Goal: Task Accomplishment & Management: Use online tool/utility

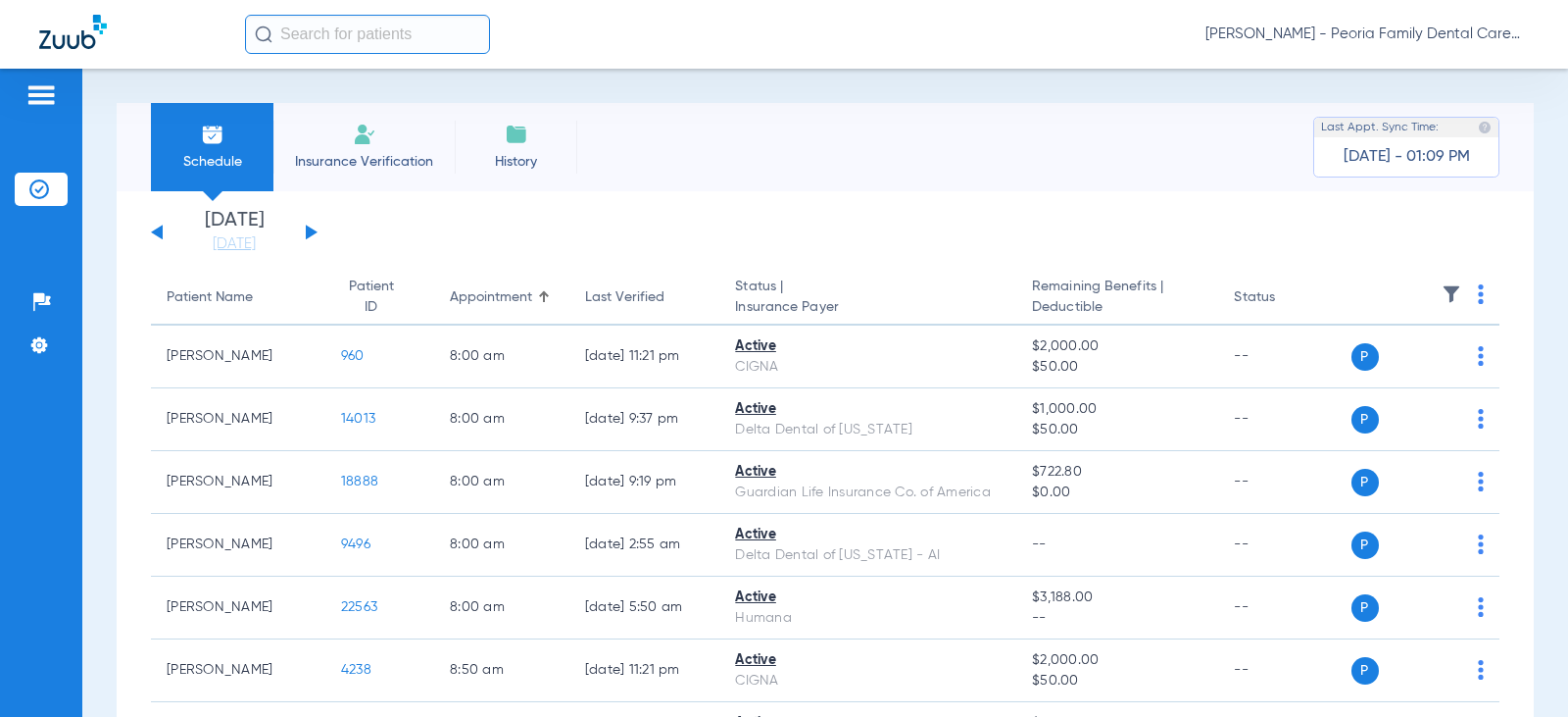
click at [308, 129] on li "Insurance Verification" at bounding box center [364, 148] width 181 height 89
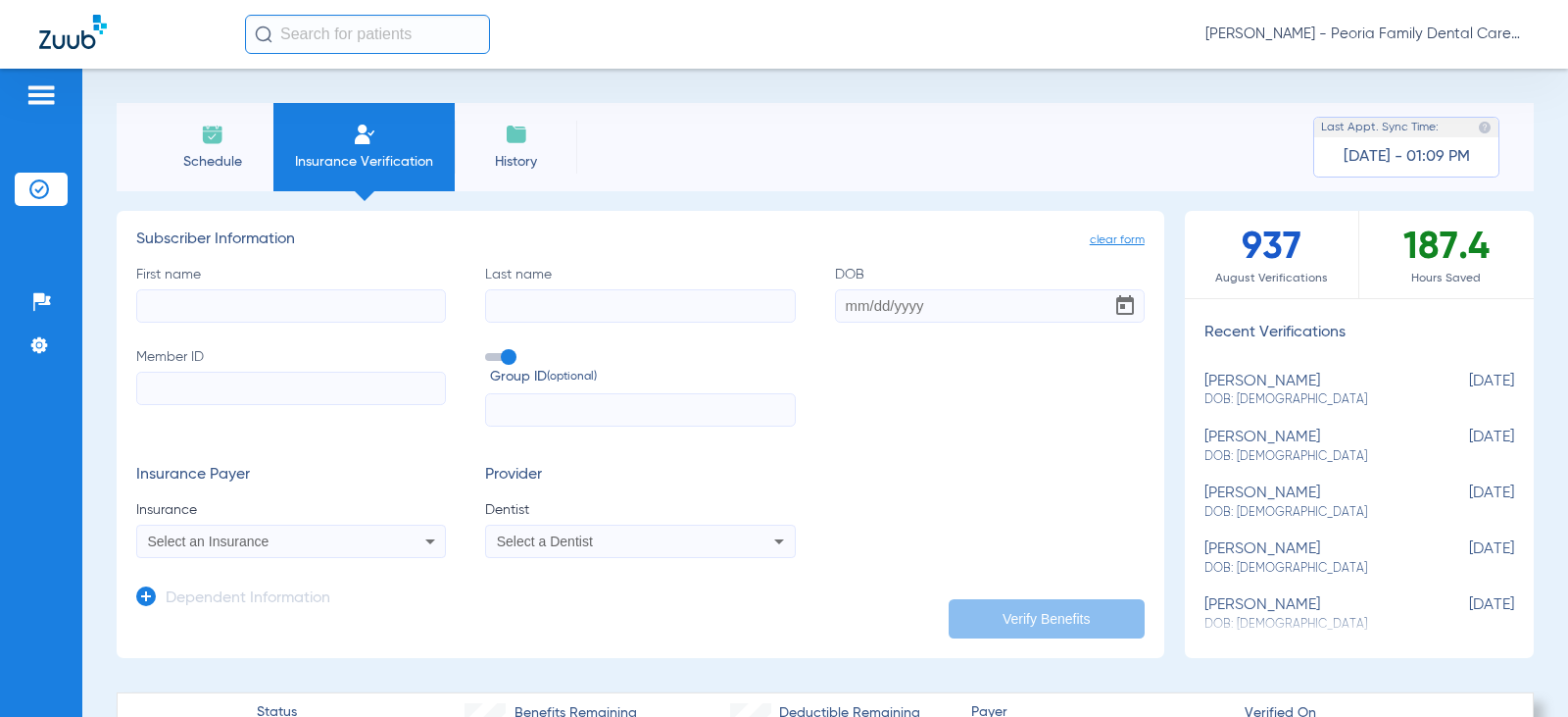
click at [304, 296] on input "First name" at bounding box center [290, 306] width 310 height 33
type input "[PERSON_NAME]"
type input "Welsh"
drag, startPoint x: 933, startPoint y: 306, endPoint x: 833, endPoint y: 315, distance: 100.4
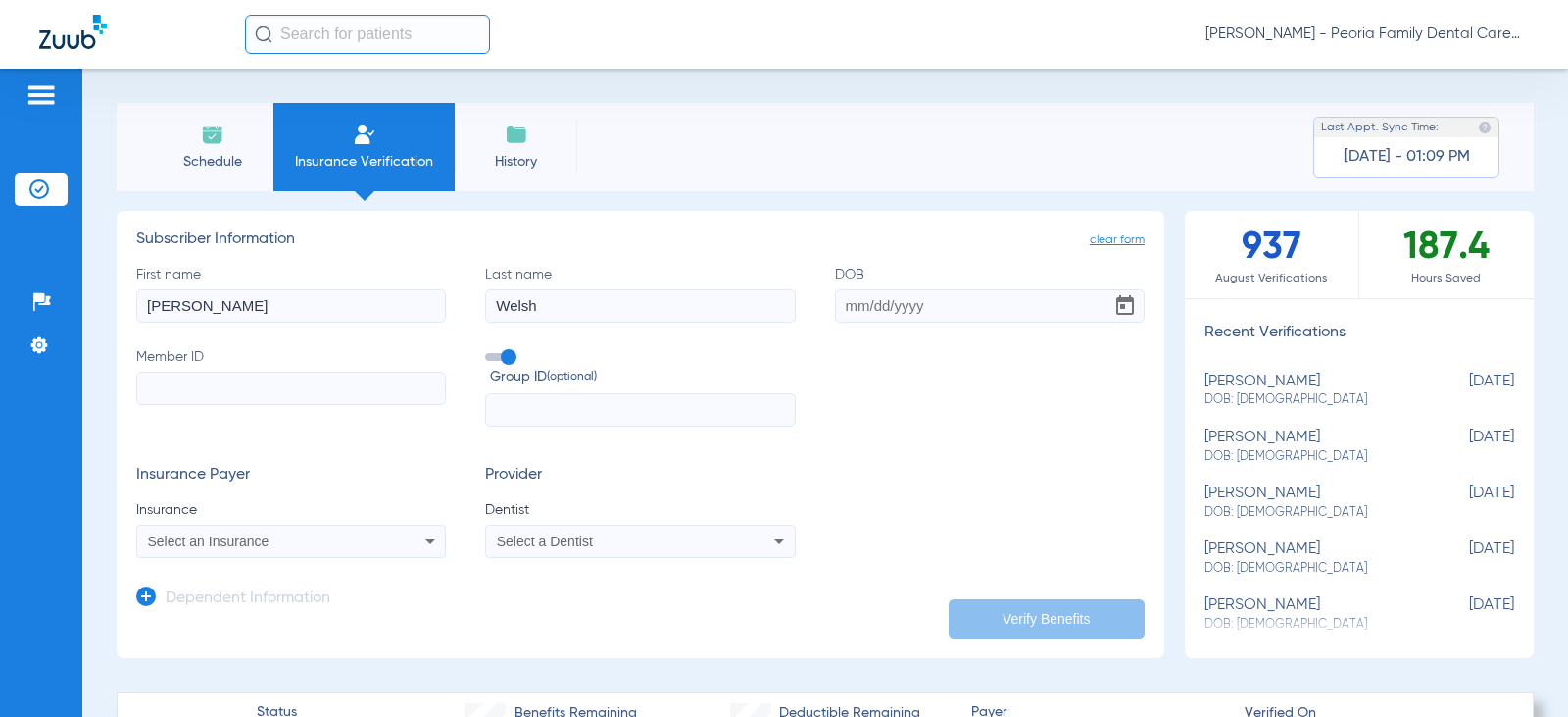
click at [835, 315] on input "DOB" at bounding box center [989, 306] width 310 height 33
type input "[DATE]"
click at [226, 391] on input "Member ID" at bounding box center [290, 388] width 310 height 33
click at [426, 542] on icon at bounding box center [430, 542] width 10 height 5
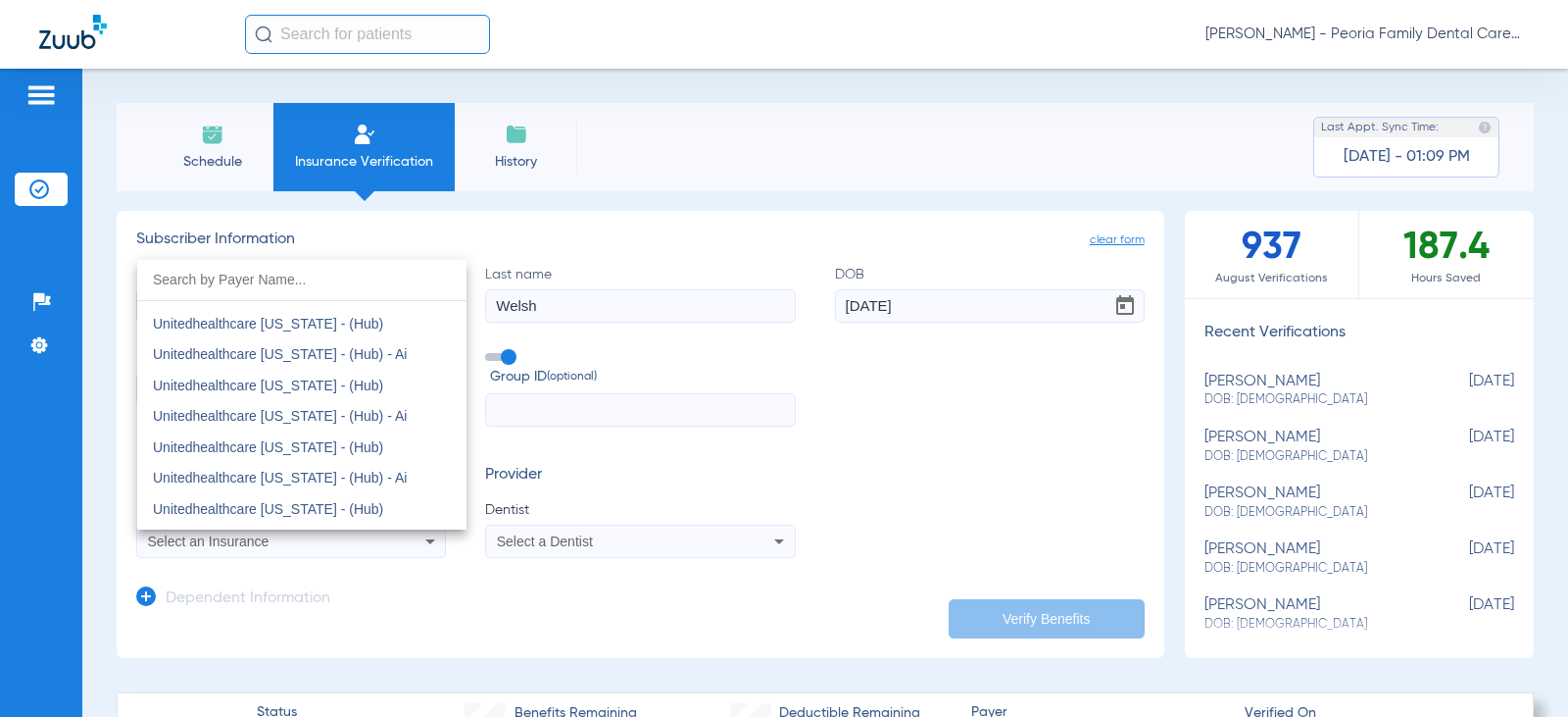
scroll to position [12768, 0]
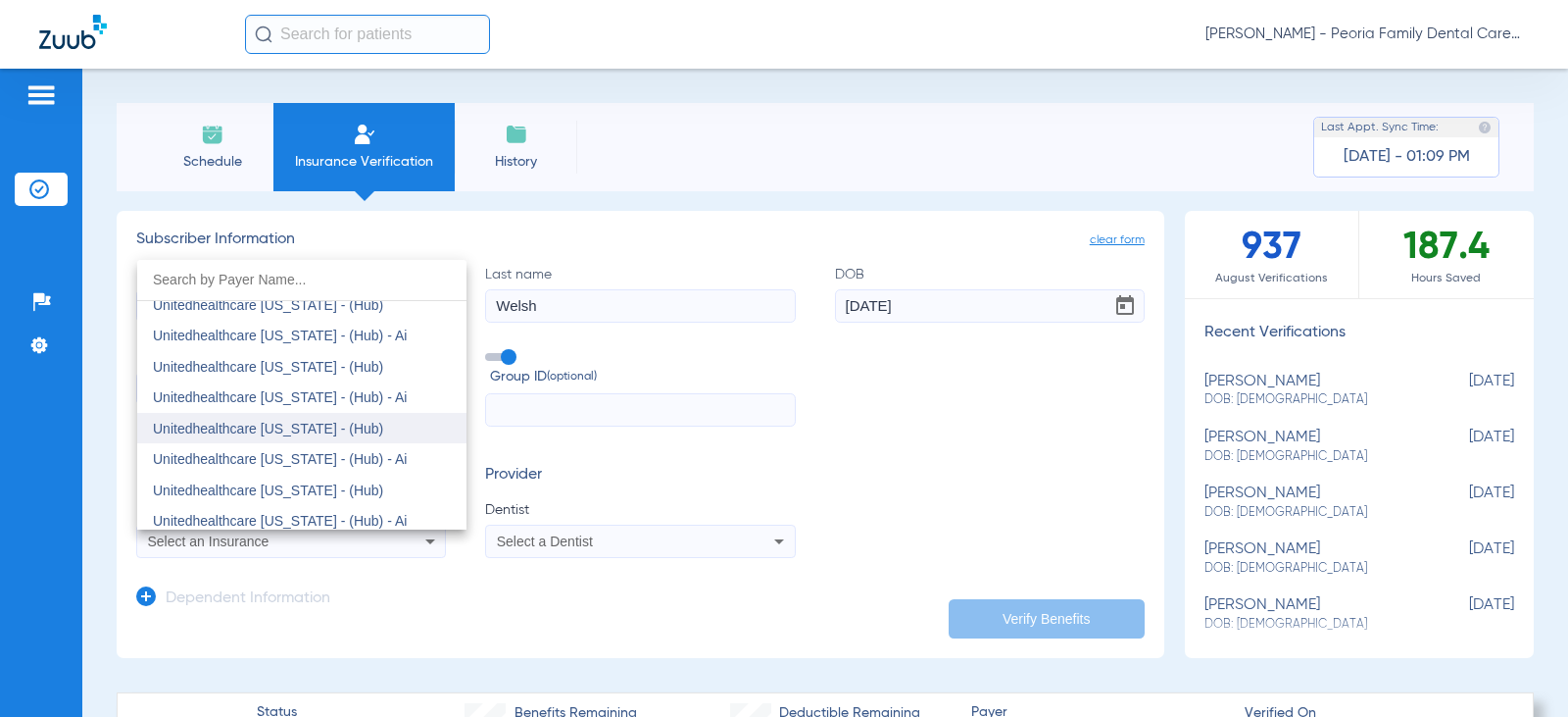
click at [256, 431] on span "Unitedhealthcare [US_STATE] - (Hub)" at bounding box center [268, 428] width 230 height 16
click at [256, 431] on form "First name [PERSON_NAME] Last name [PERSON_NAME] DOB [DEMOGRAPHIC_DATA] Member …" at bounding box center [640, 412] width 1008 height 294
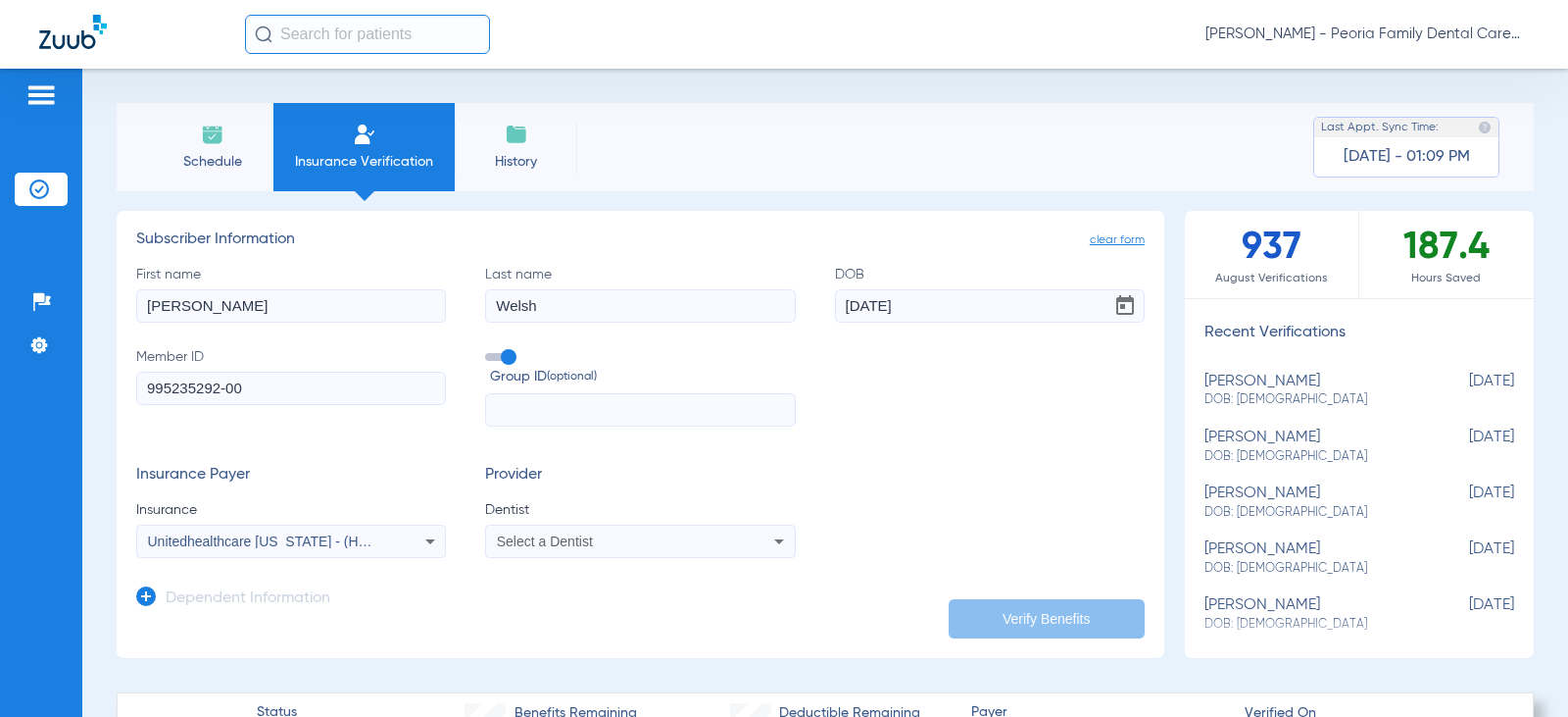
click at [774, 552] on icon at bounding box center [779, 542] width 24 height 24
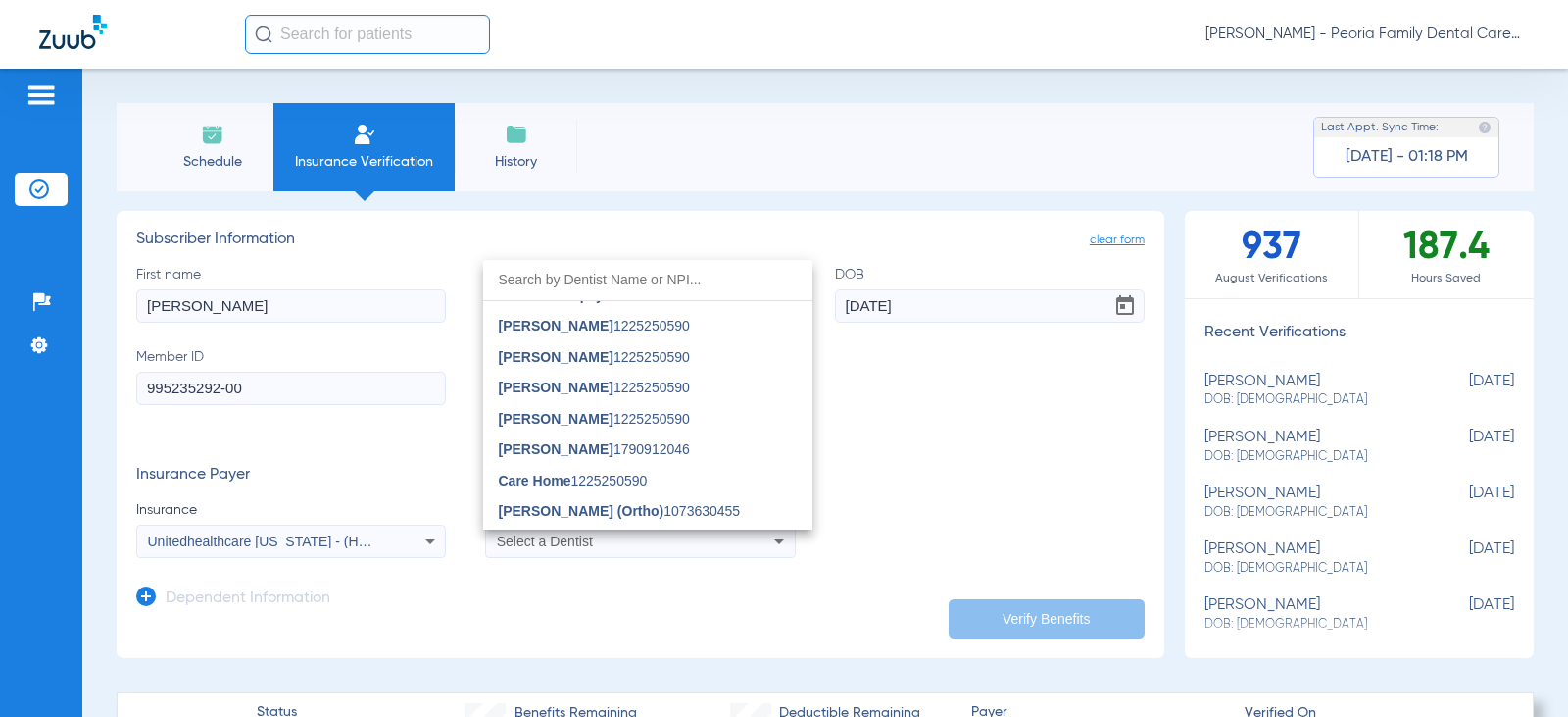
scroll to position [1274, 0]
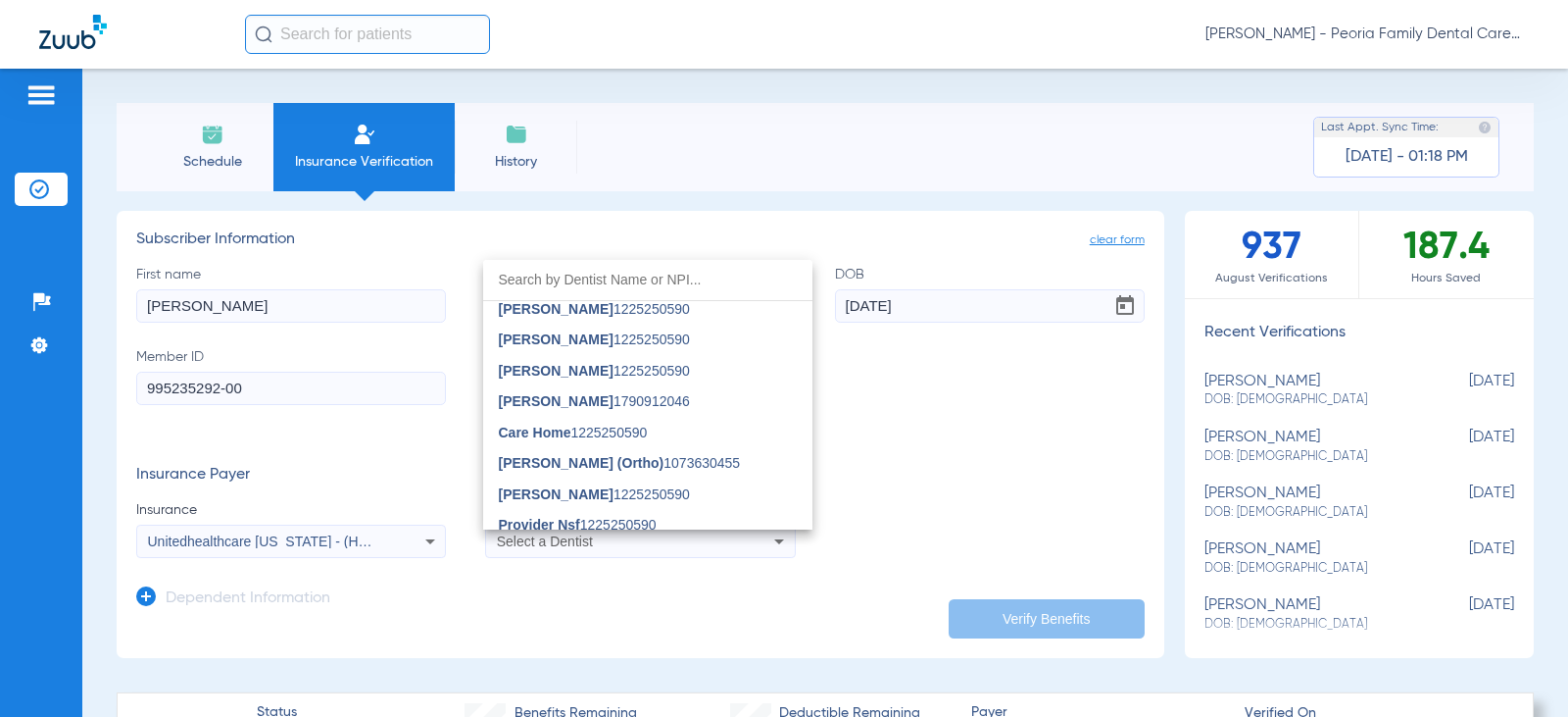
click at [624, 411] on mat-option "[PERSON_NAME] 1790912046" at bounding box center [648, 401] width 329 height 32
click at [624, 411] on input "text" at bounding box center [640, 410] width 310 height 33
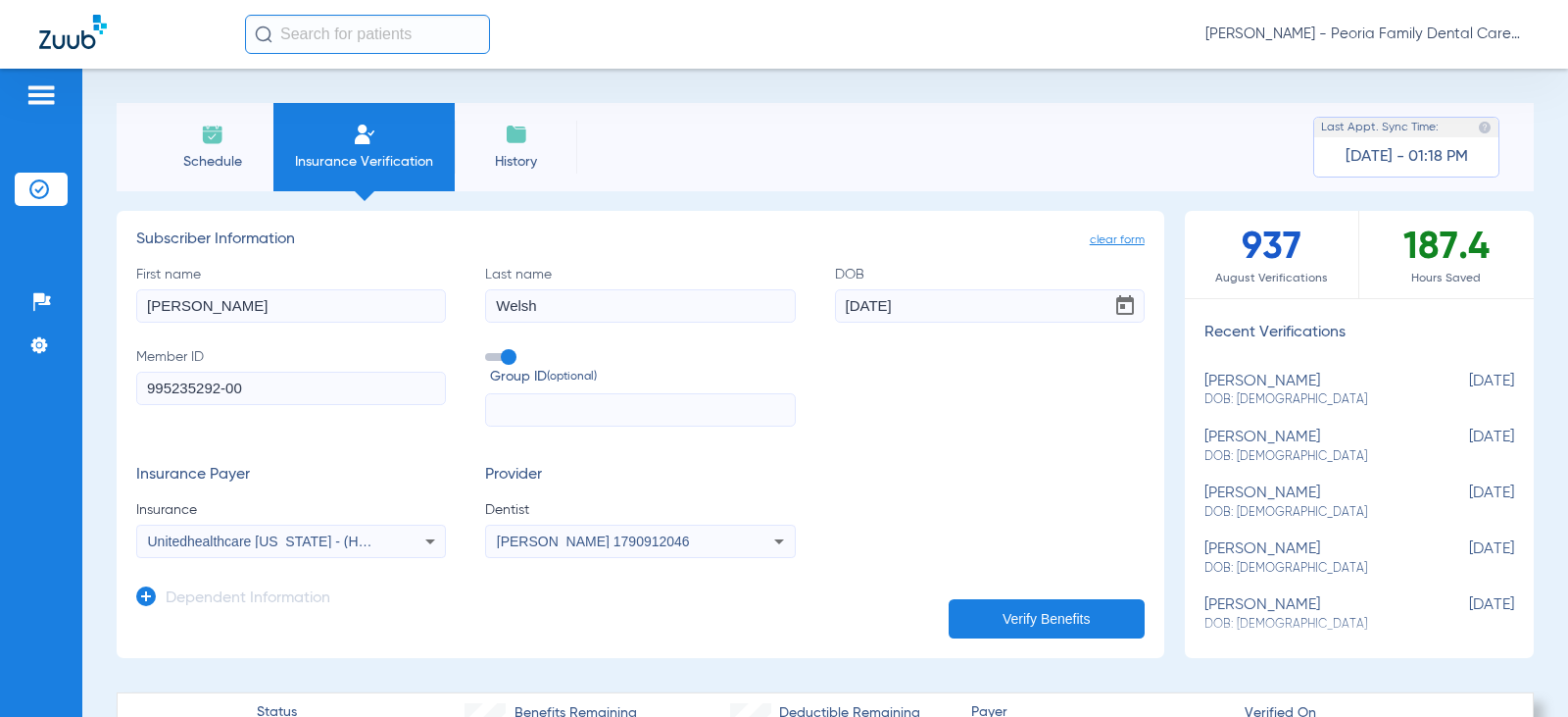
click at [997, 623] on button "Verify Benefits" at bounding box center [1046, 619] width 196 height 39
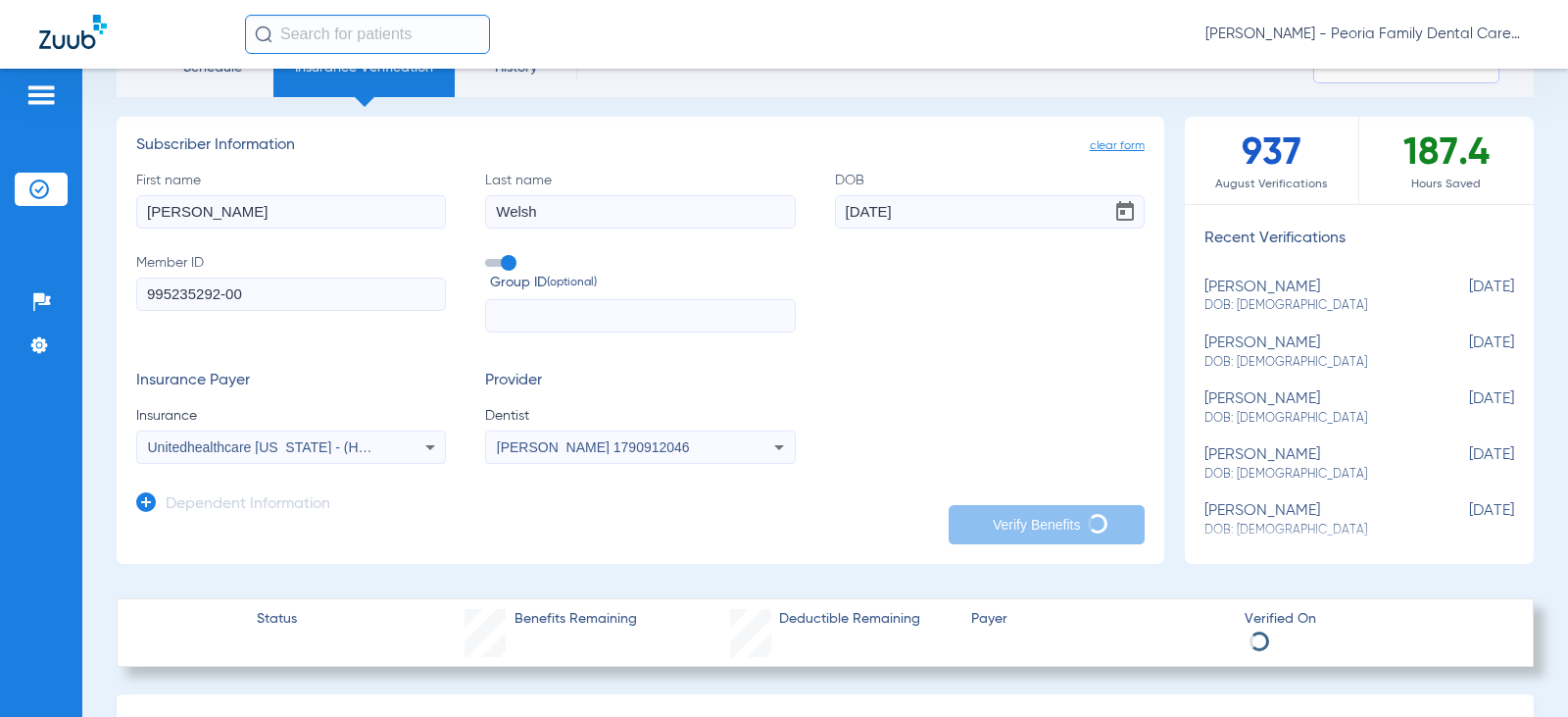
scroll to position [196, 0]
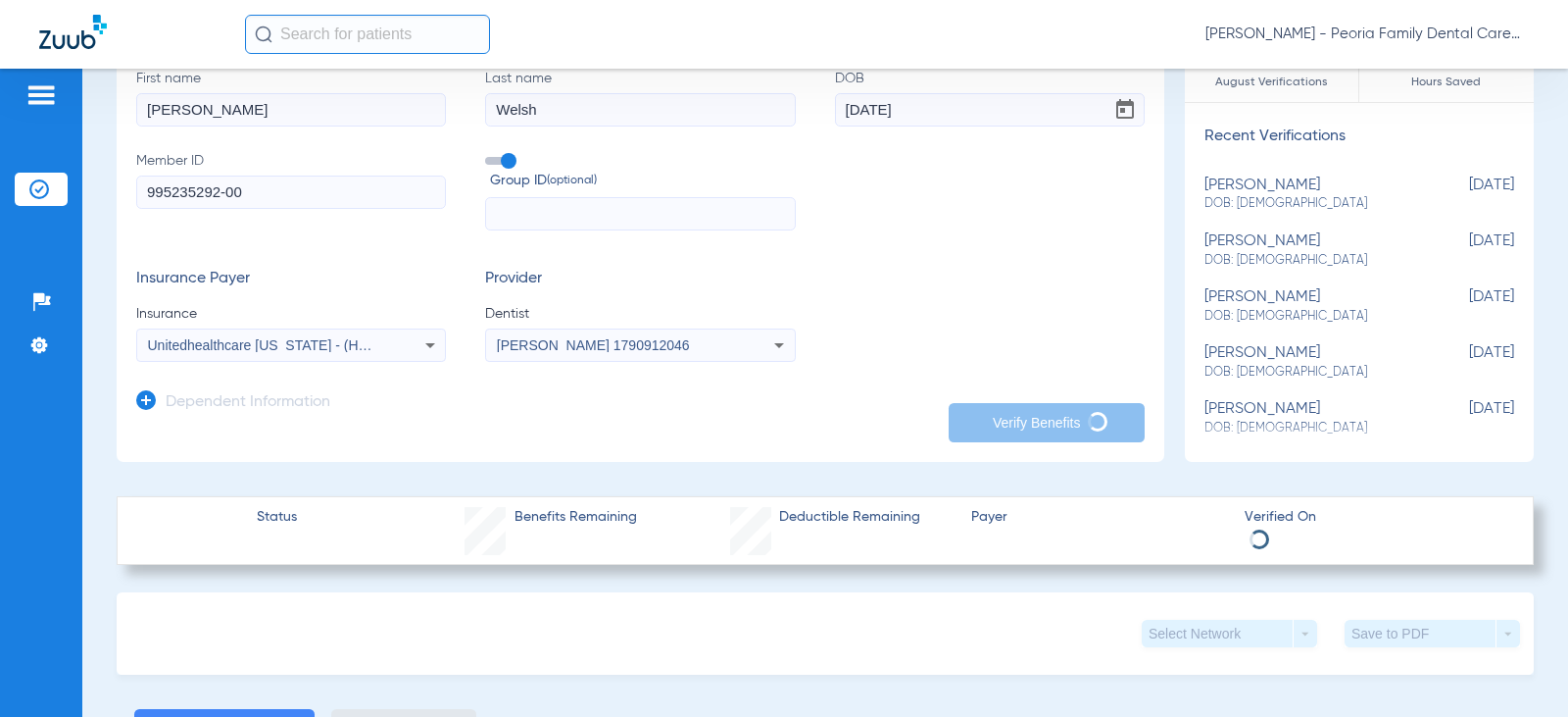
click at [1235, 243] on div "[PERSON_NAME] DOB: [DEMOGRAPHIC_DATA]" at bounding box center [1310, 250] width 212 height 36
type input "995235292"
type input "16610"
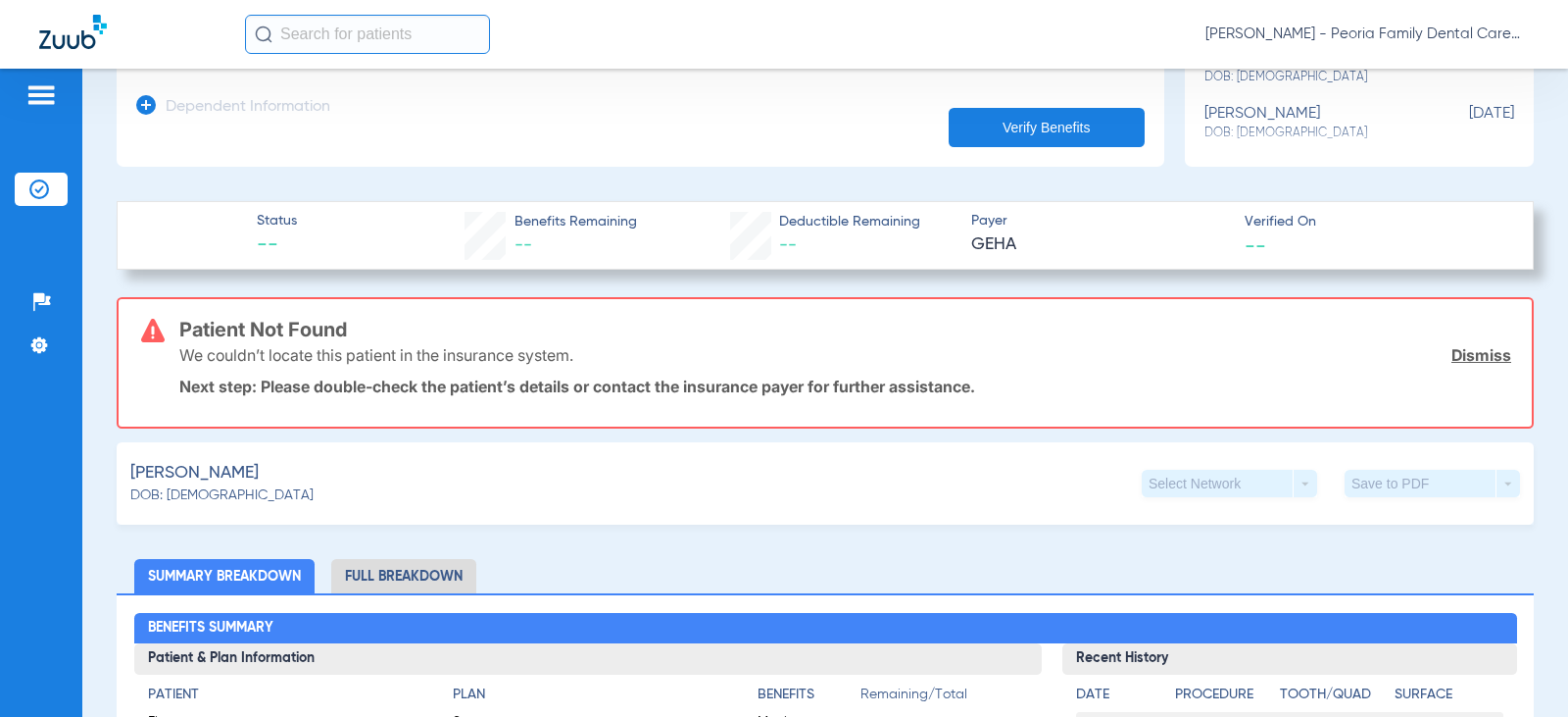
scroll to position [490, 0]
click at [1288, 489] on div "Select Network arrow_drop_down" at bounding box center [1229, 485] width 175 height 28
click at [1288, 479] on div "Select Network arrow_drop_down" at bounding box center [1229, 485] width 175 height 28
click at [1474, 348] on link "Dismiss" at bounding box center [1480, 356] width 60 height 20
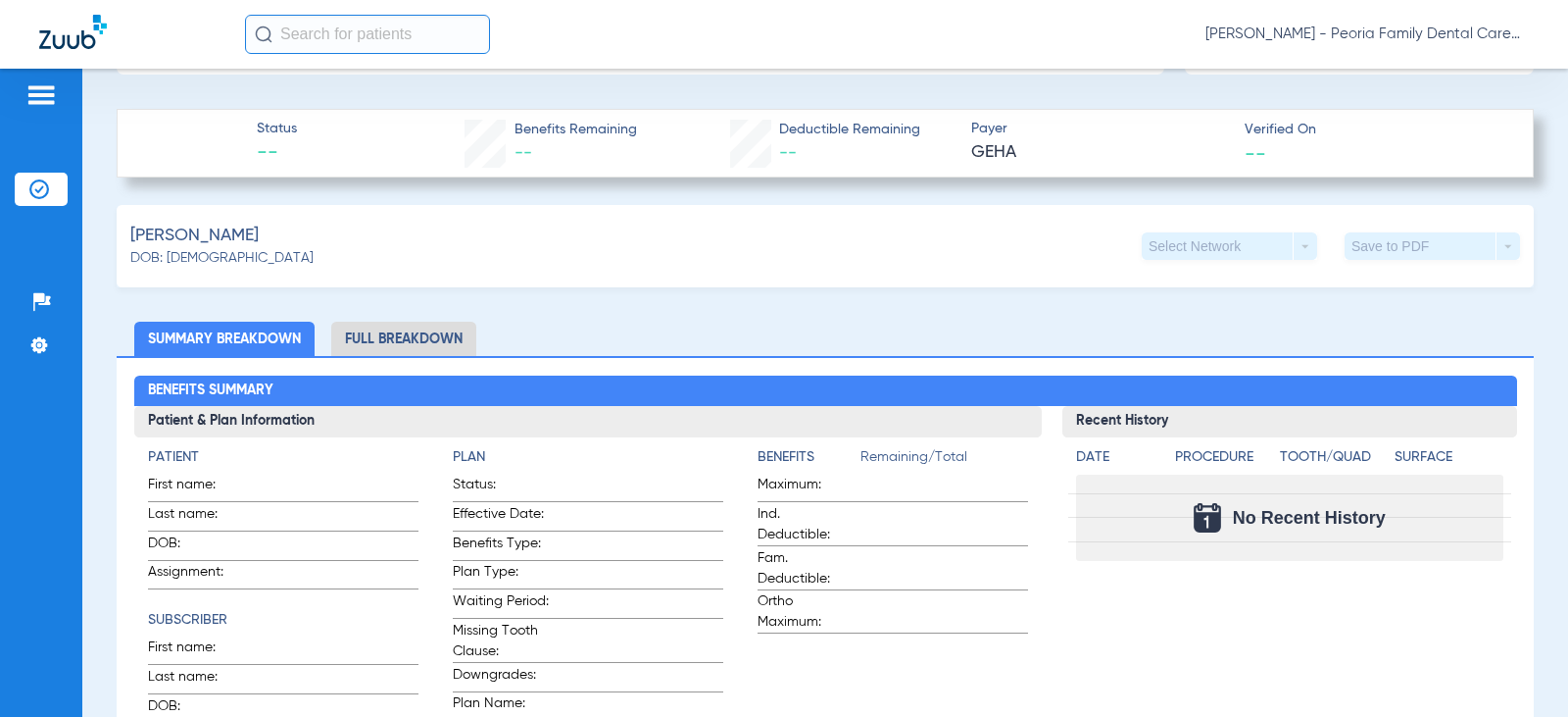
scroll to position [588, 0]
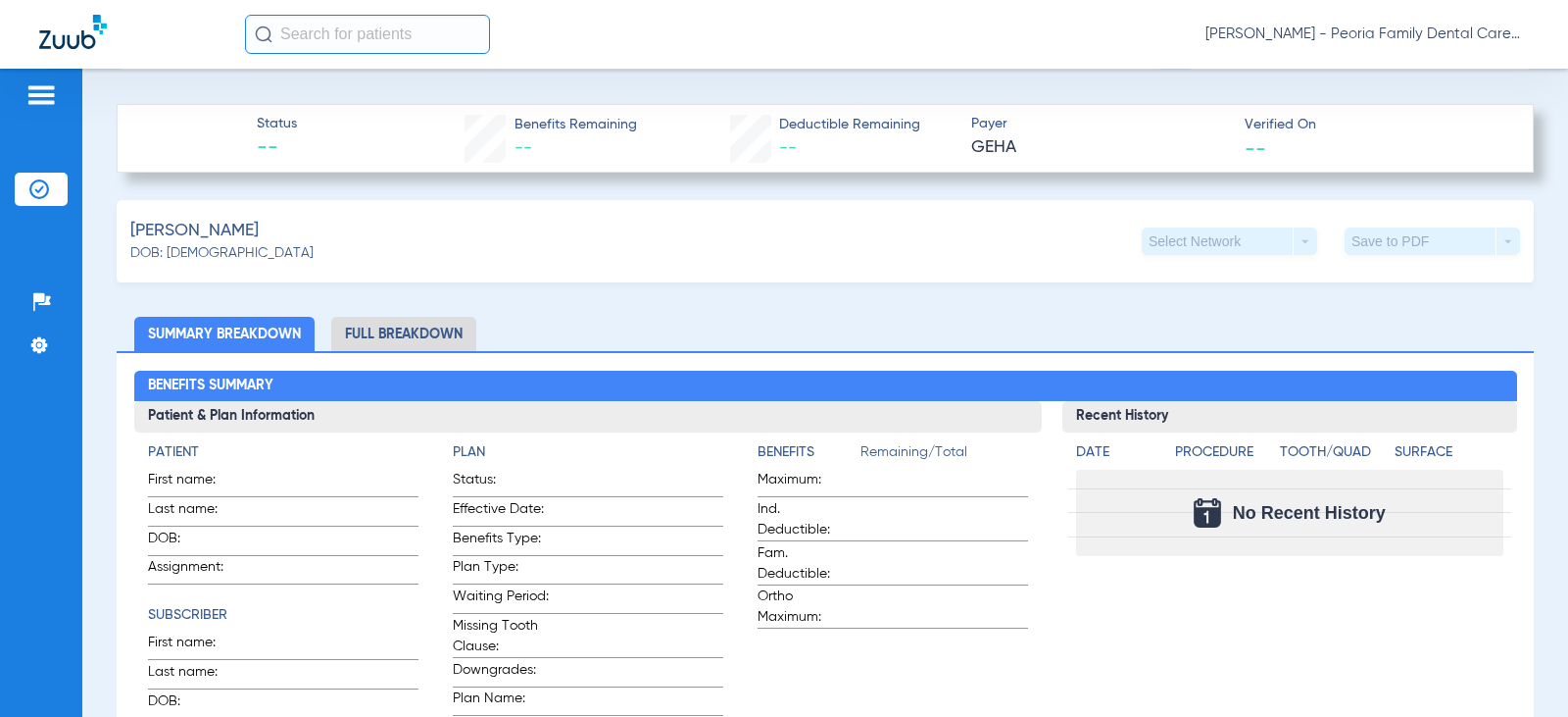
click at [383, 339] on li "Full Breakdown" at bounding box center [403, 334] width 145 height 34
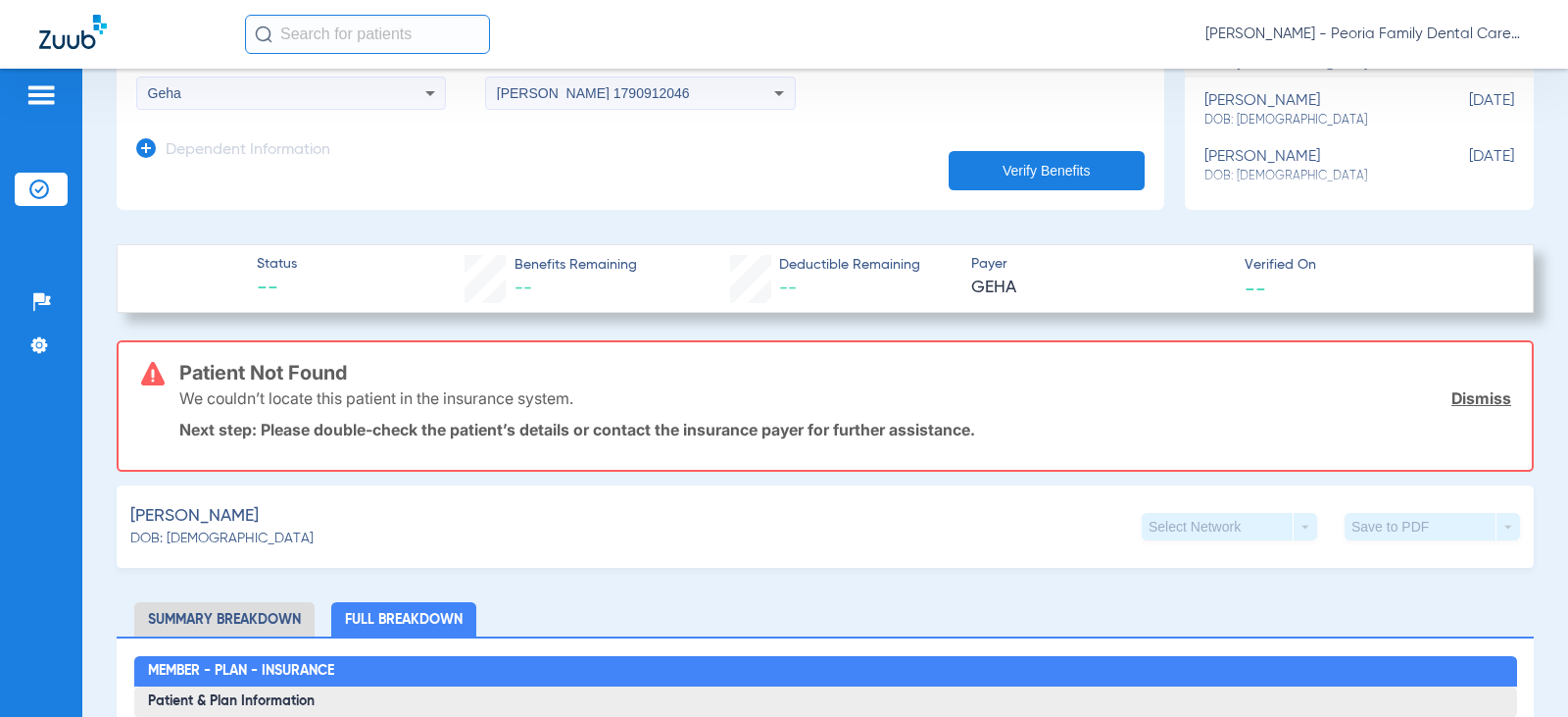
scroll to position [439, 0]
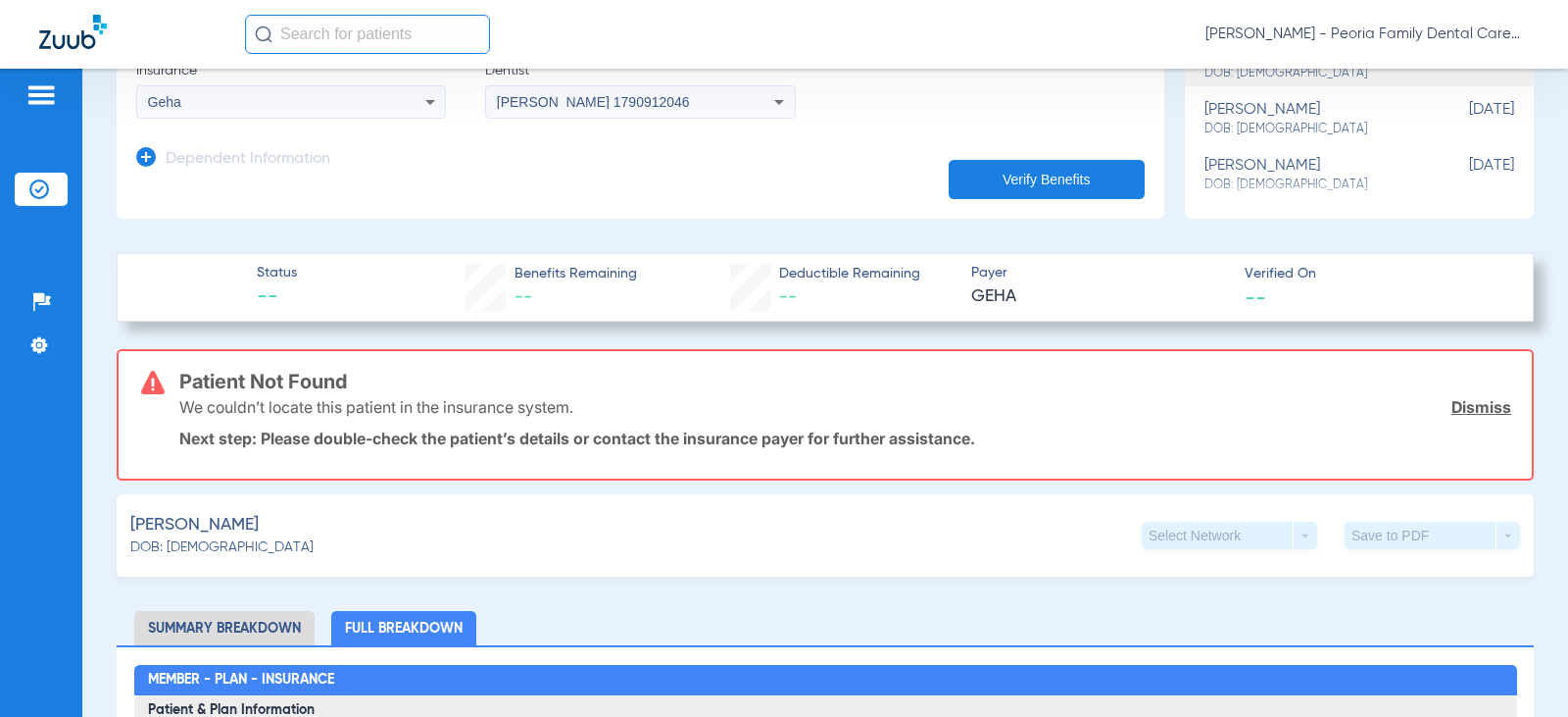
click at [1456, 406] on link "Dismiss" at bounding box center [1480, 407] width 60 height 20
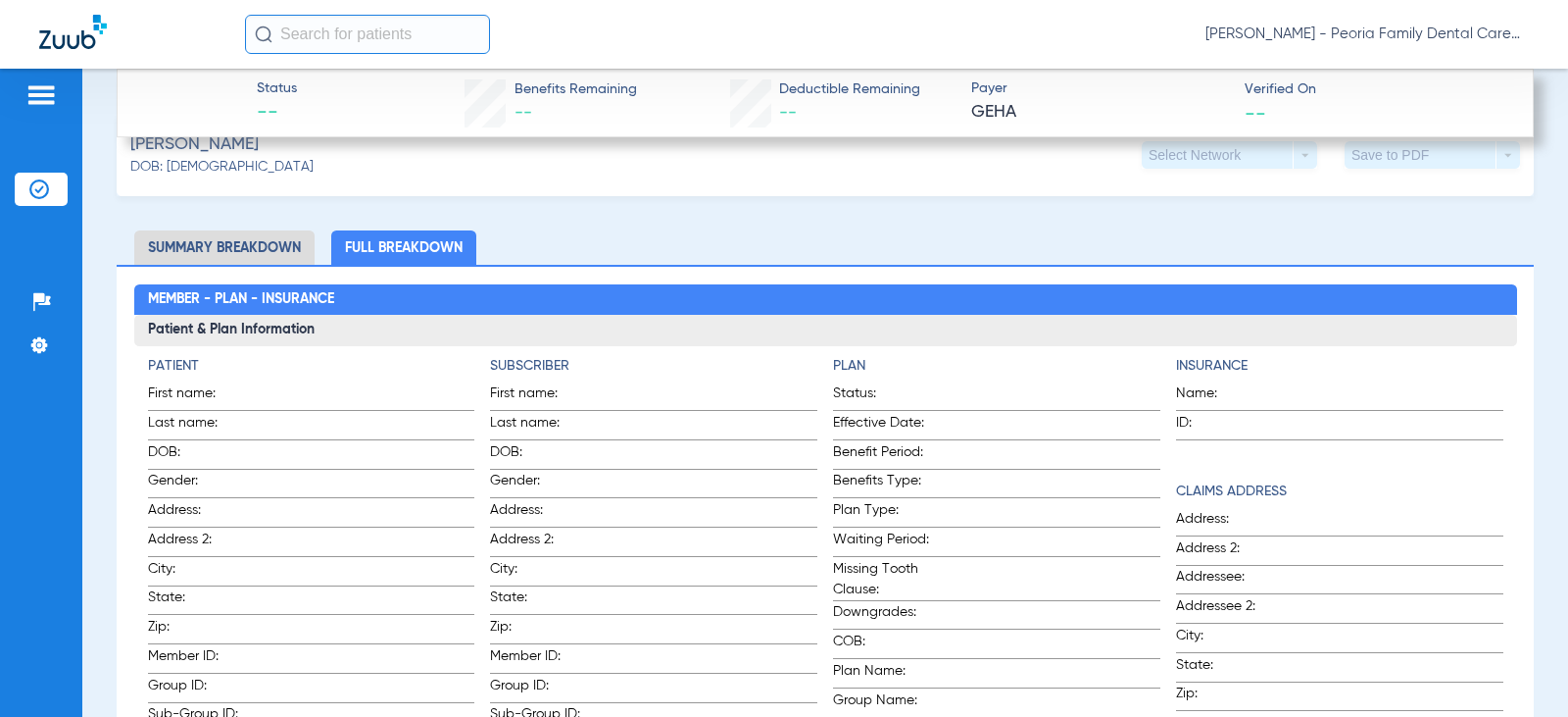
scroll to position [831, 0]
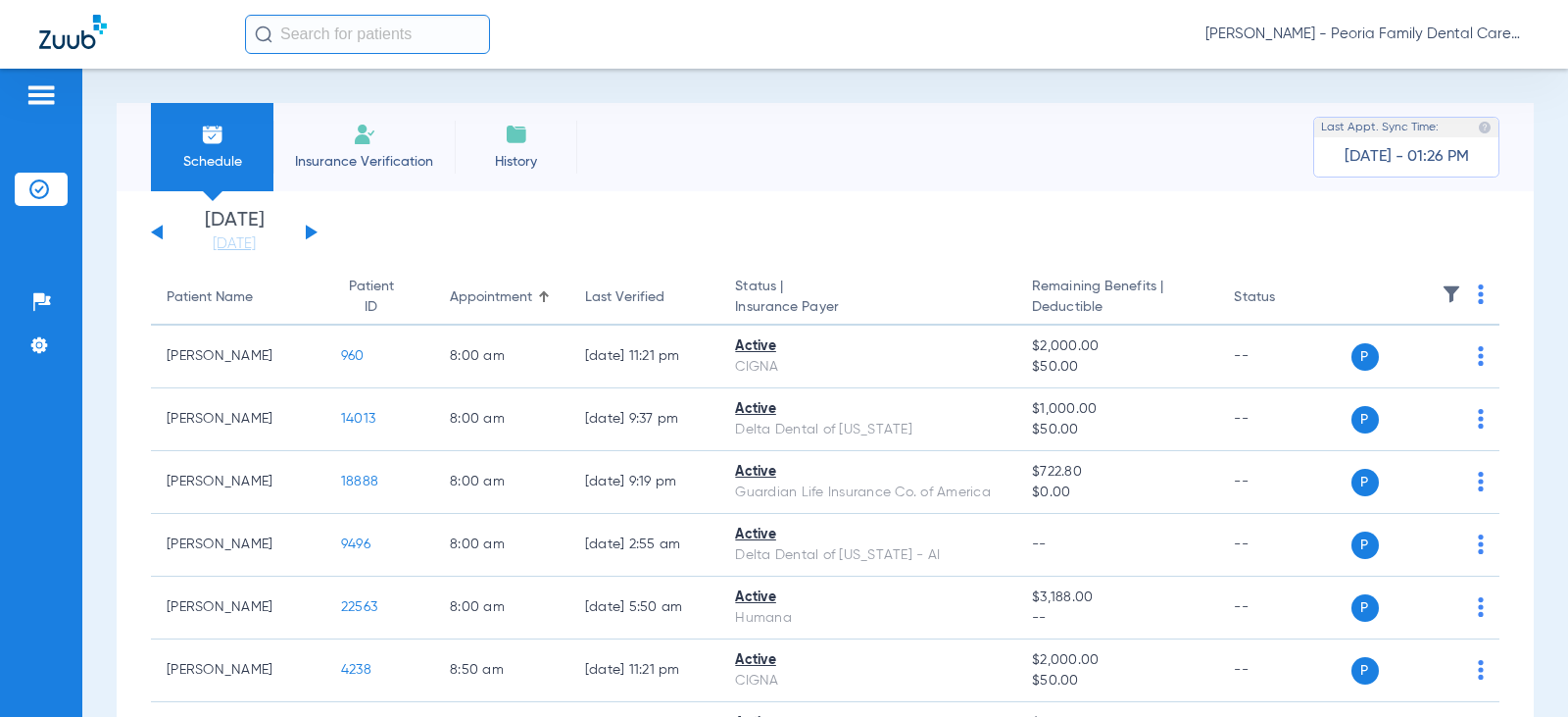
click at [314, 233] on button at bounding box center [312, 231] width 12 height 15
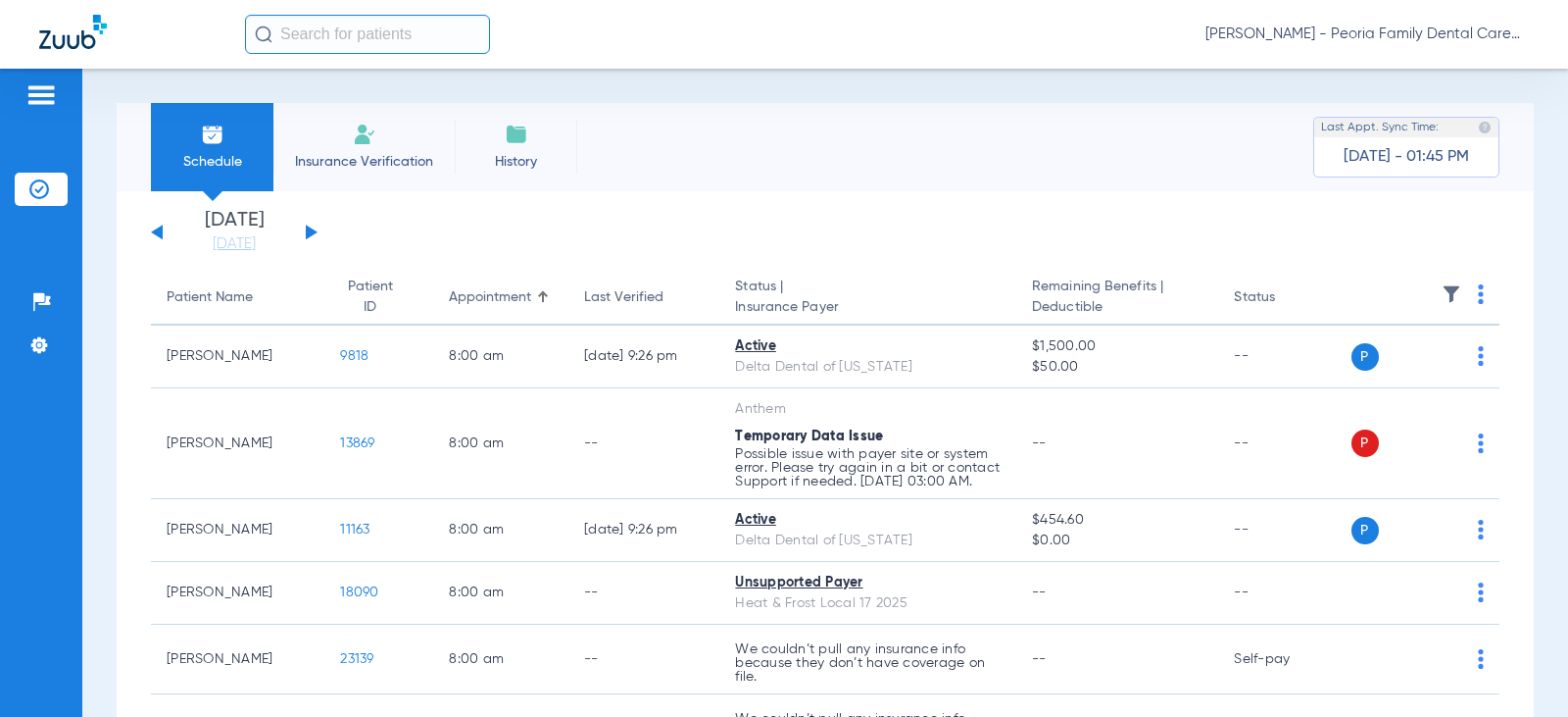
click at [320, 165] on span "Insurance Verification" at bounding box center [364, 162] width 152 height 20
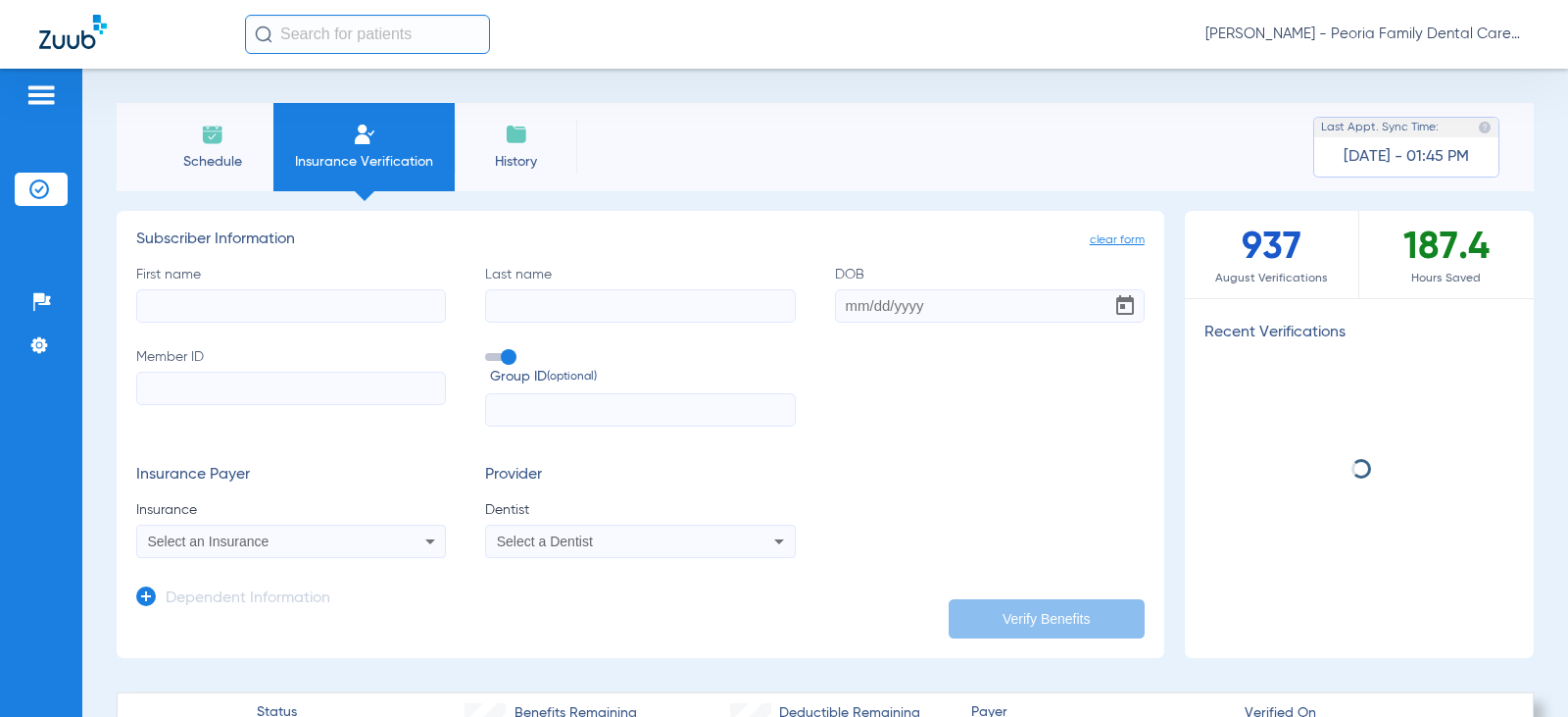
click at [300, 314] on input "First name" at bounding box center [290, 306] width 310 height 33
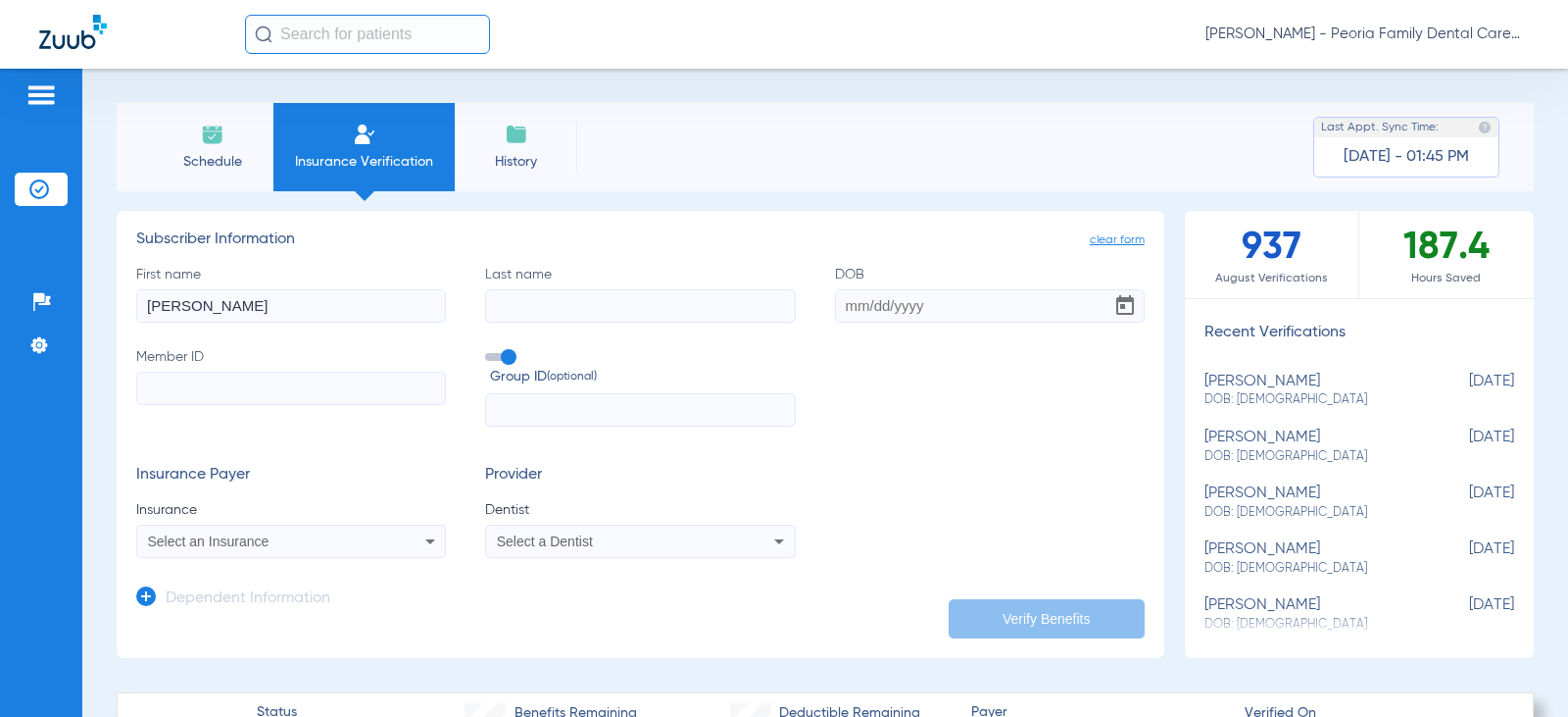
type input "Erik"
type input "Norman"
drag, startPoint x: 921, startPoint y: 314, endPoint x: 836, endPoint y: 309, distance: 85.1
click at [836, 309] on input "DOB" at bounding box center [989, 306] width 310 height 33
click at [914, 308] on input "DOB" at bounding box center [989, 306] width 310 height 33
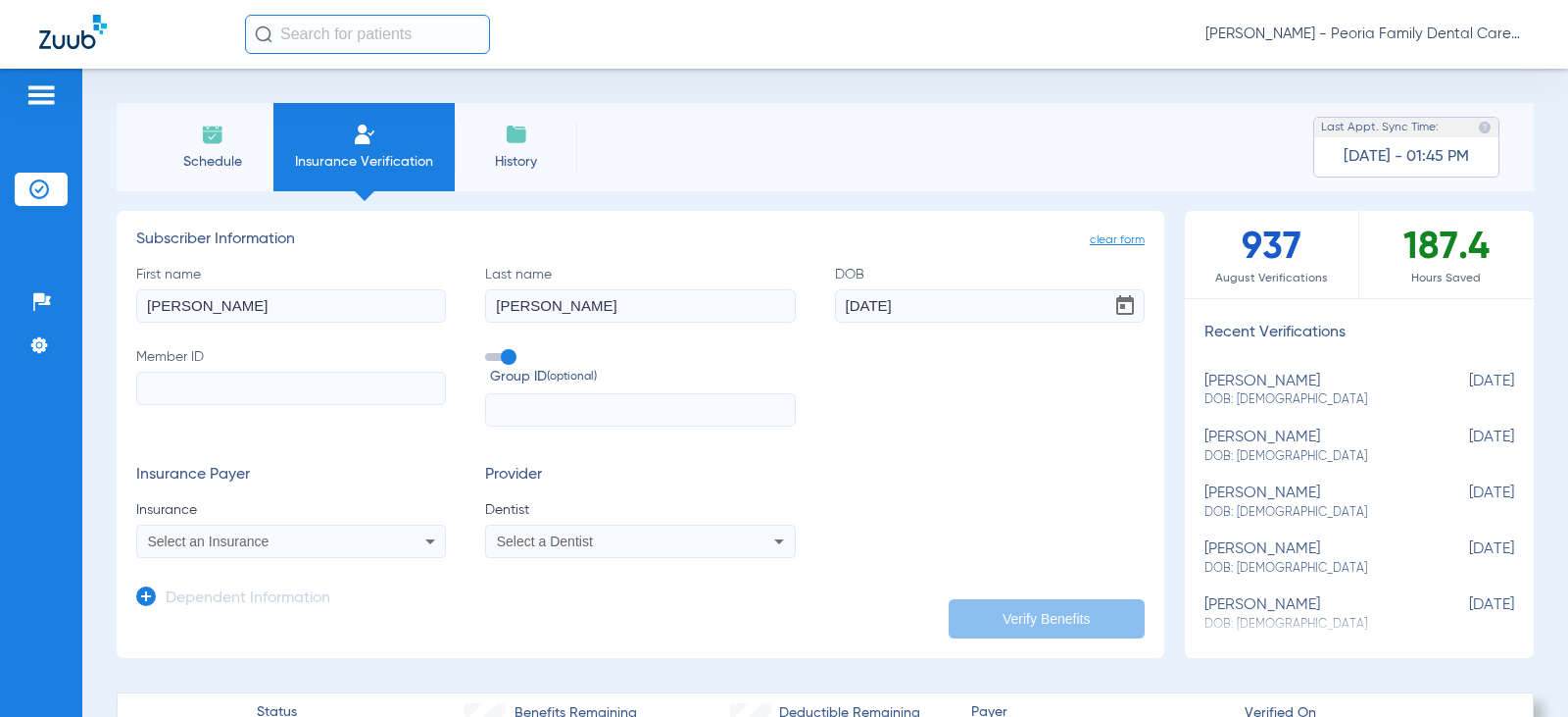
type input "12/10/1966"
click at [192, 391] on input "Member ID" at bounding box center [290, 388] width 310 height 33
type input "U55072814"
click at [525, 412] on input "text" at bounding box center [640, 410] width 310 height 33
type input "2490738"
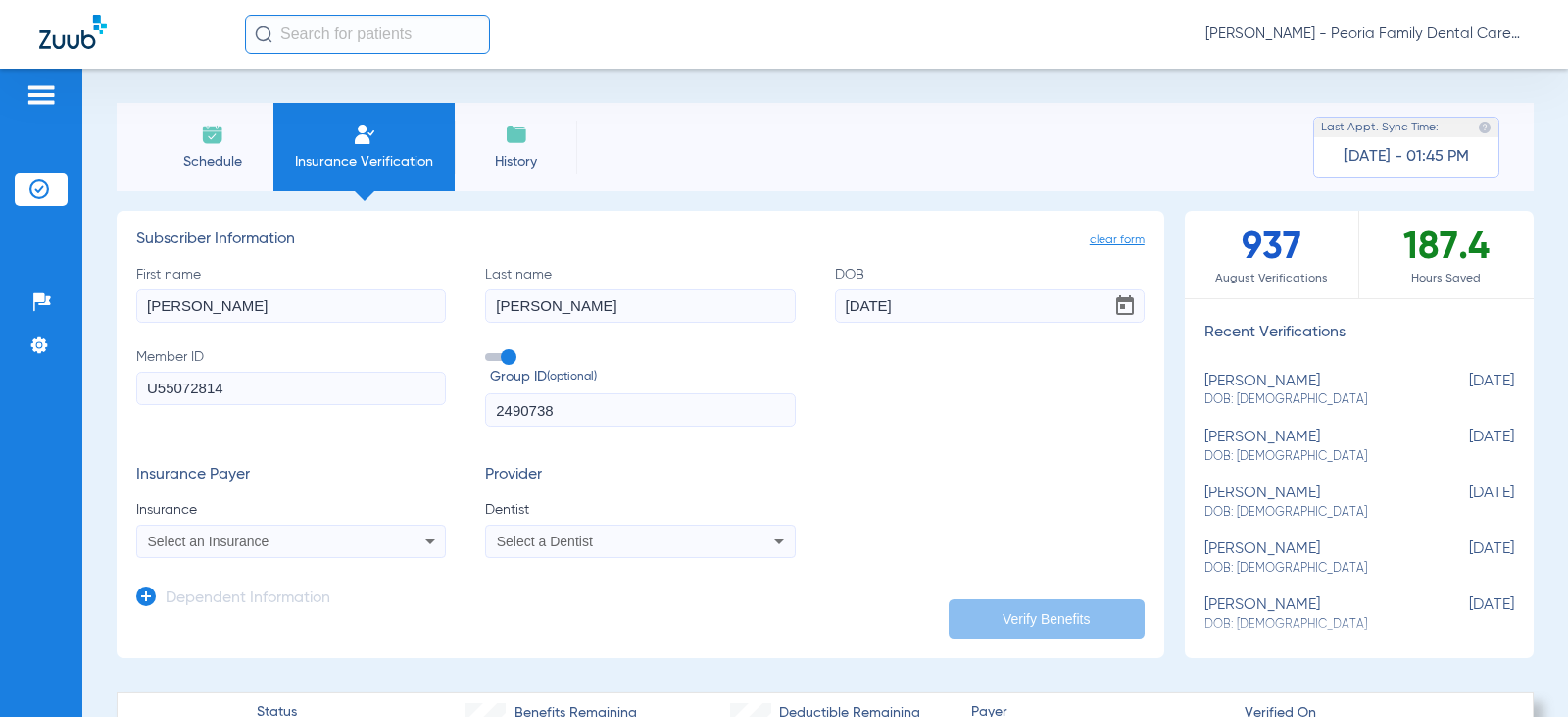
click at [428, 541] on icon at bounding box center [430, 542] width 10 height 5
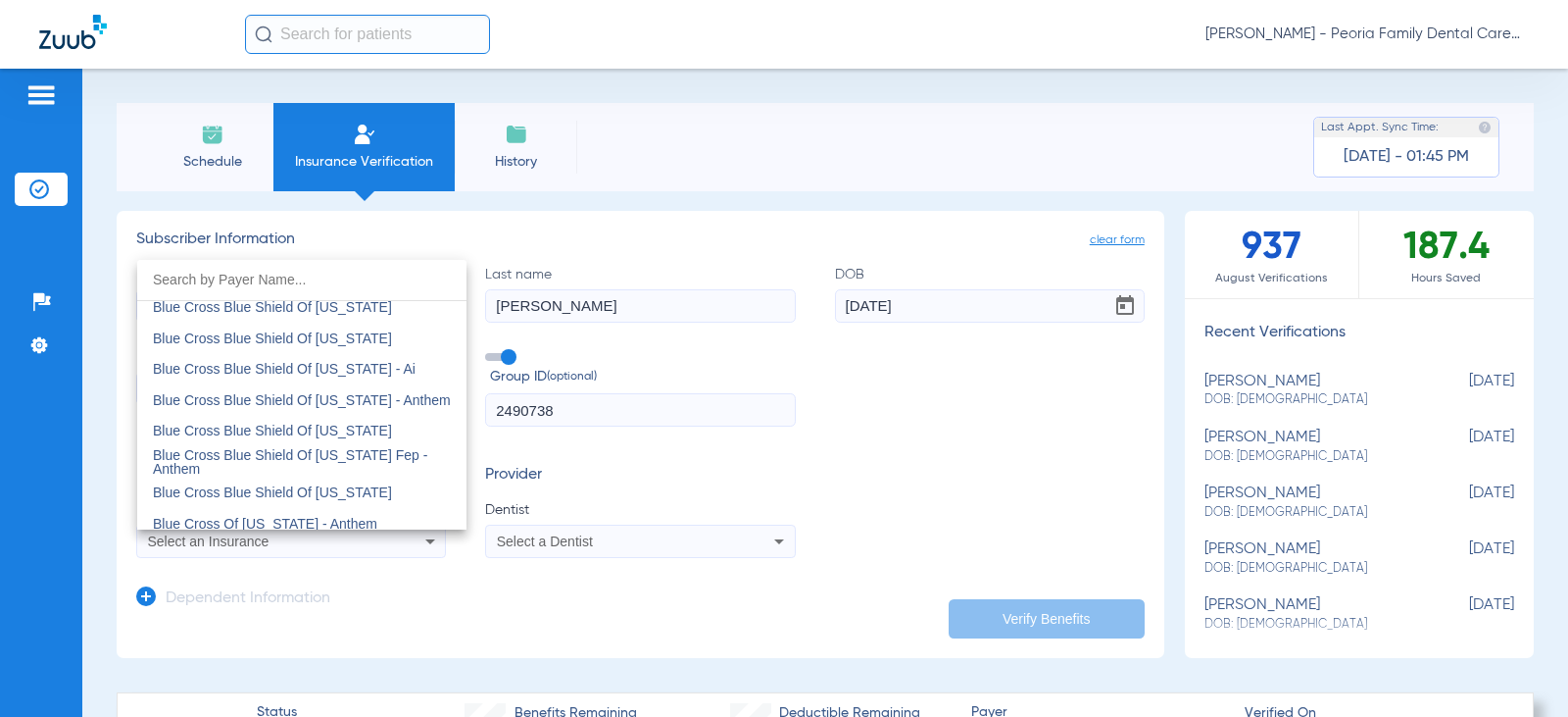
scroll to position [2812, 0]
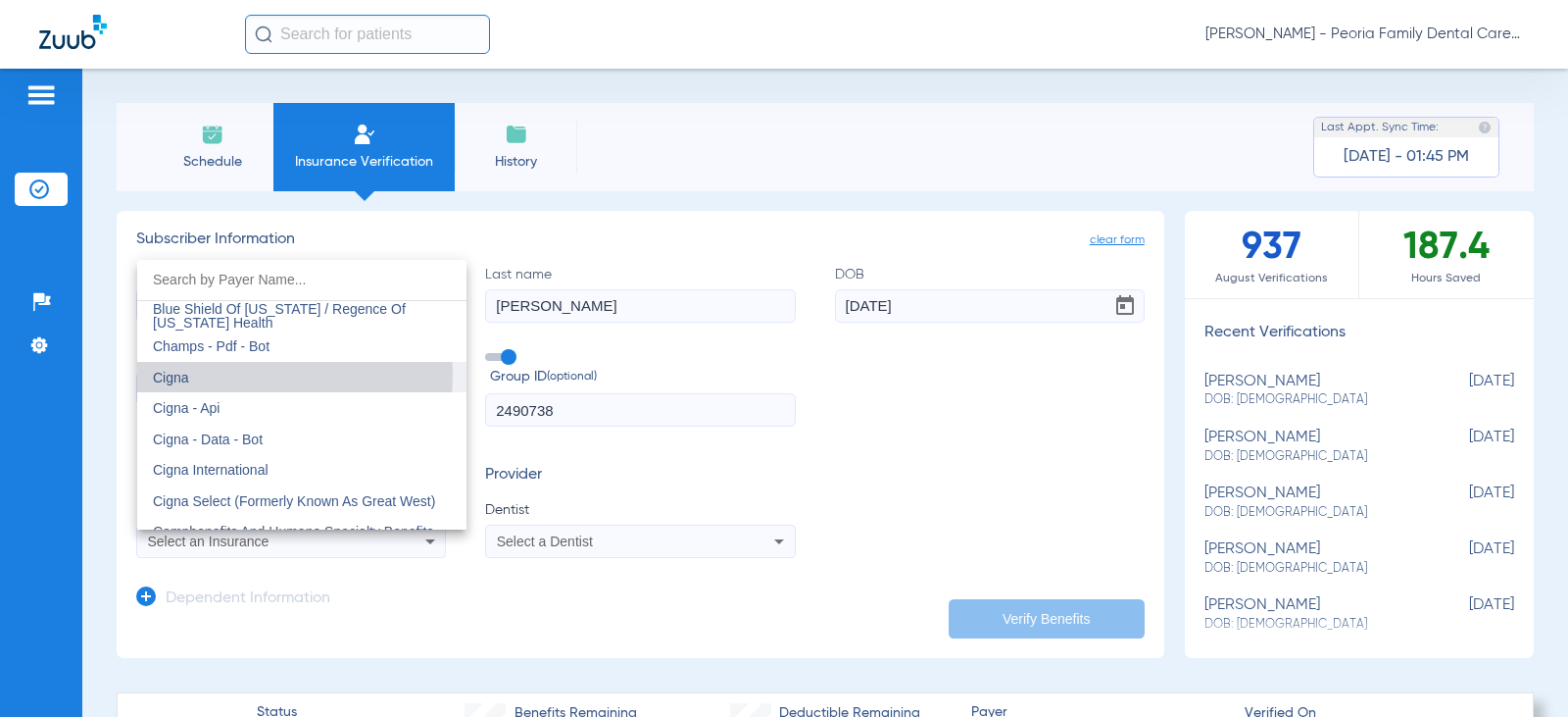
click at [206, 373] on mat-option "Cigna" at bounding box center [301, 377] width 329 height 32
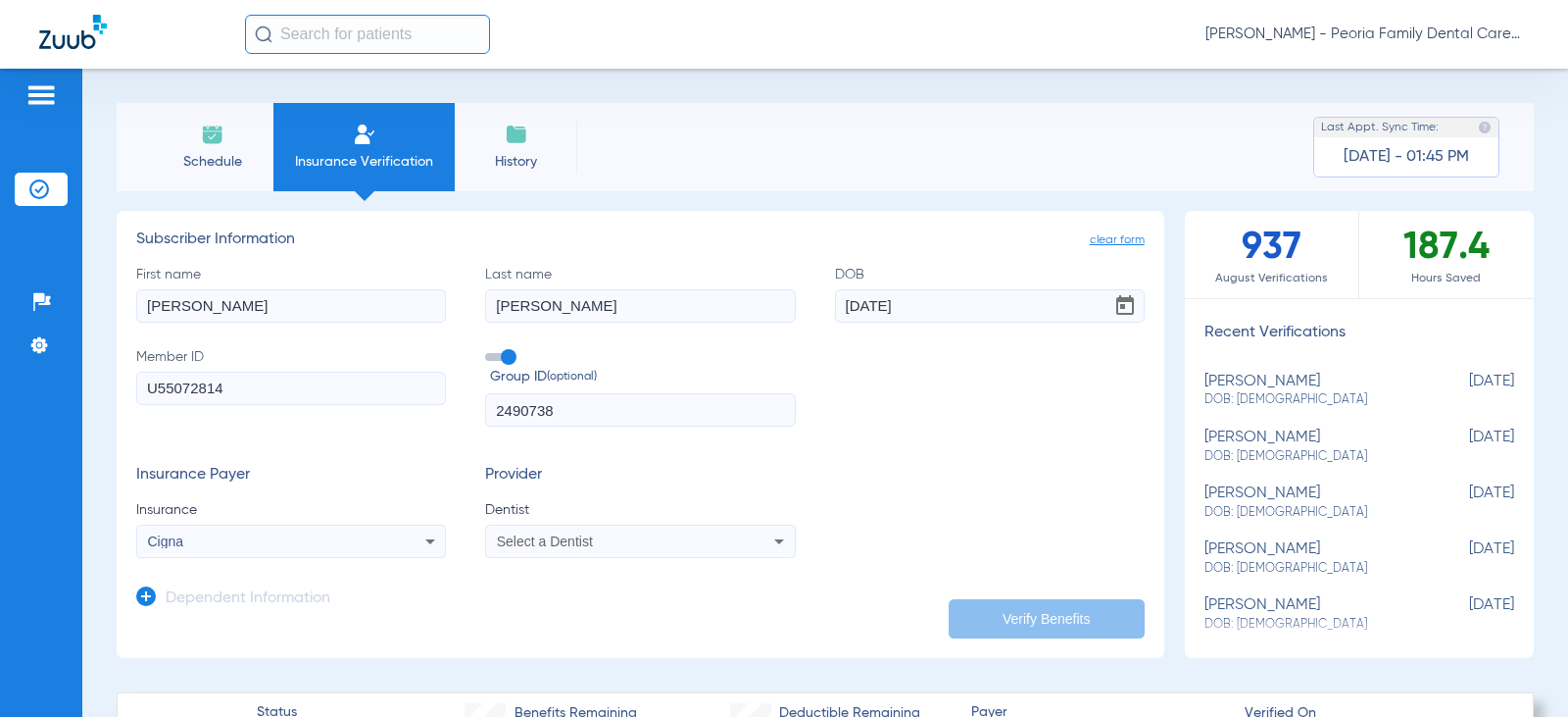
click at [767, 548] on icon at bounding box center [779, 542] width 24 height 24
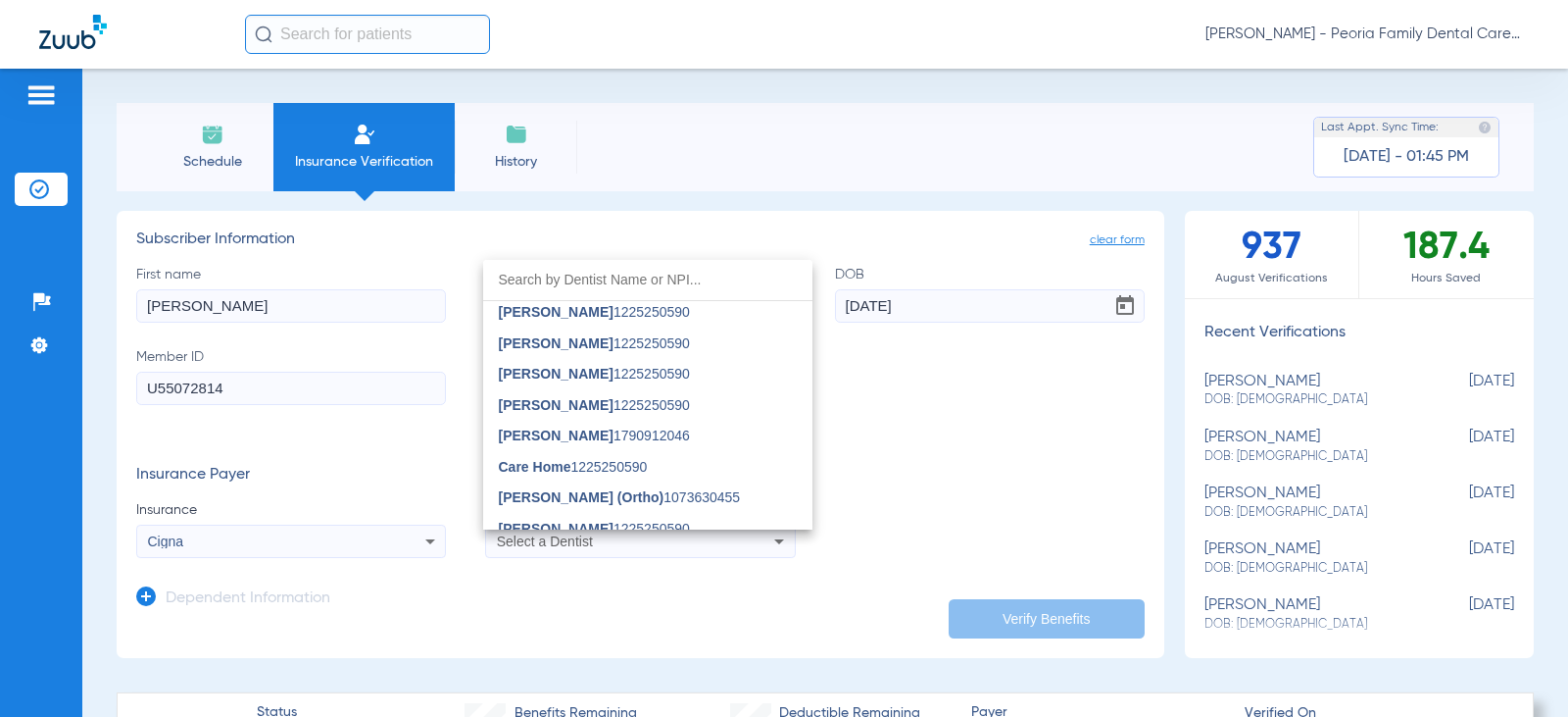
scroll to position [1274, 0]
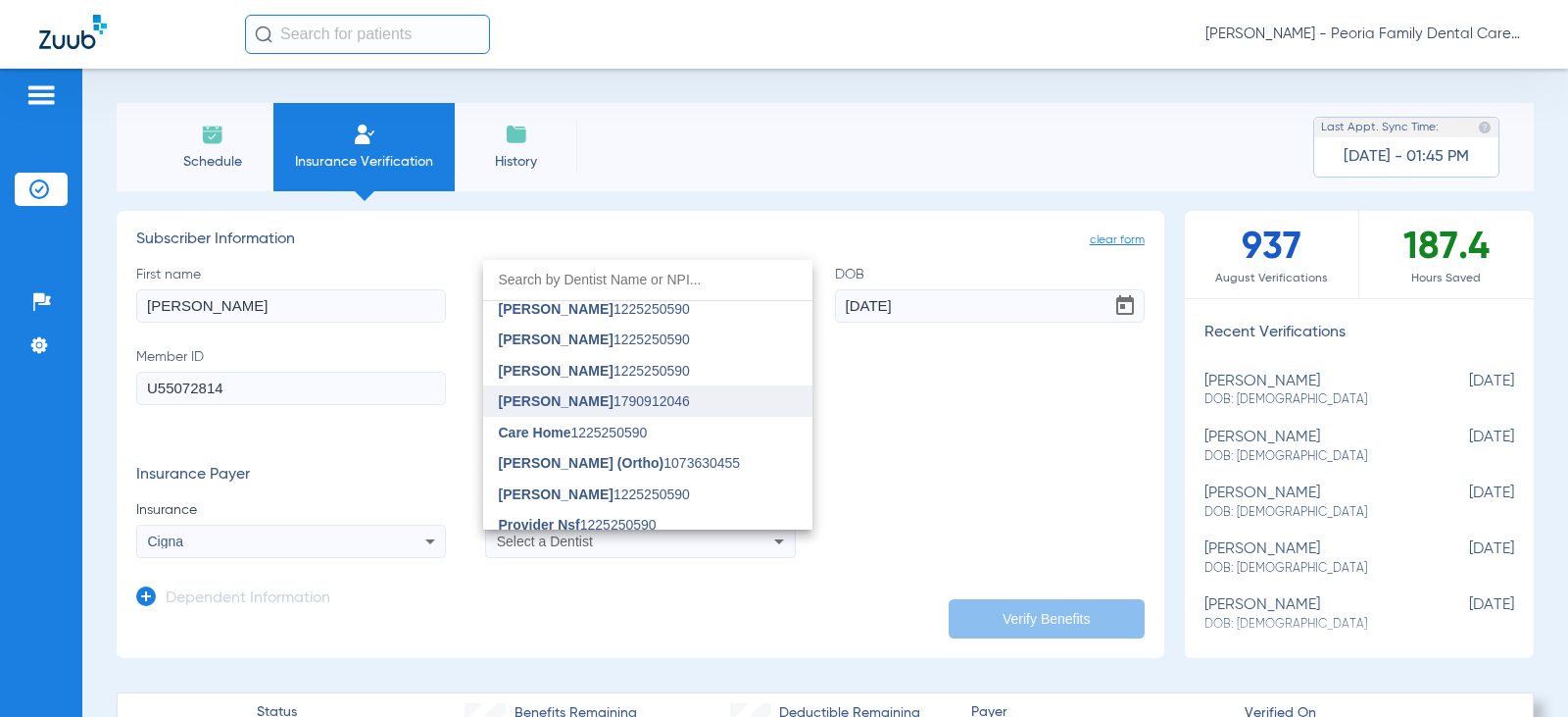
click at [624, 406] on span "[PERSON_NAME] 1790912046" at bounding box center [595, 401] width 191 height 14
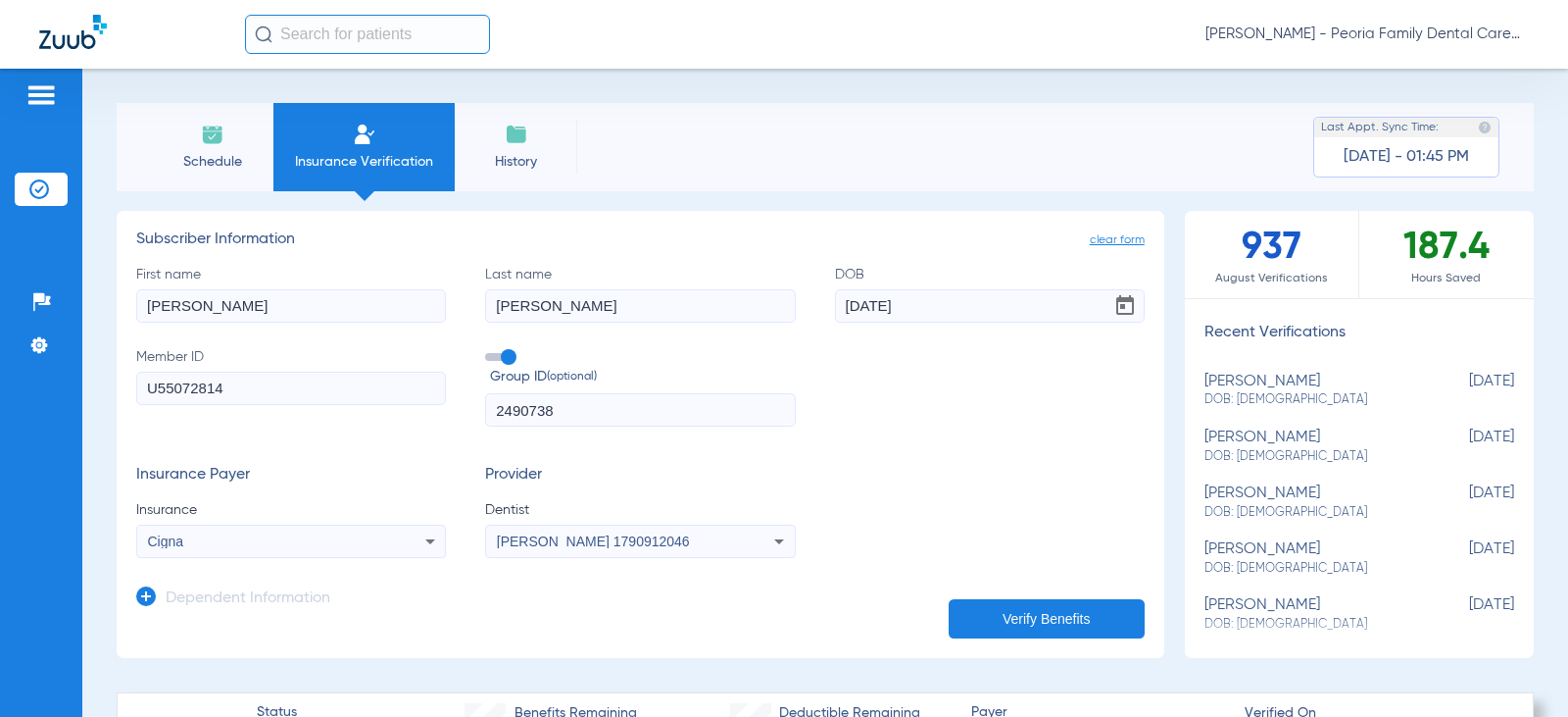
click at [976, 623] on button "Verify Benefits" at bounding box center [1046, 619] width 196 height 39
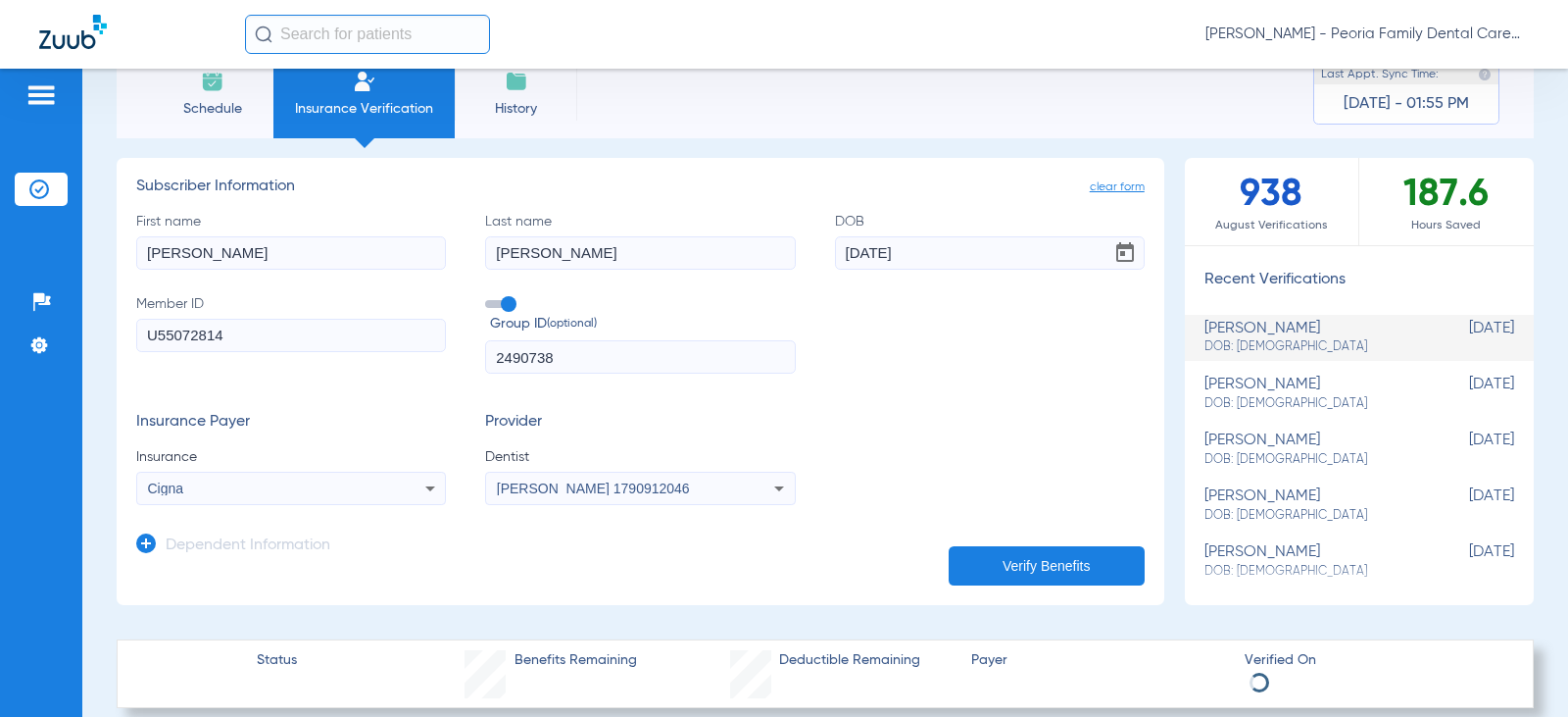
scroll to position [196, 0]
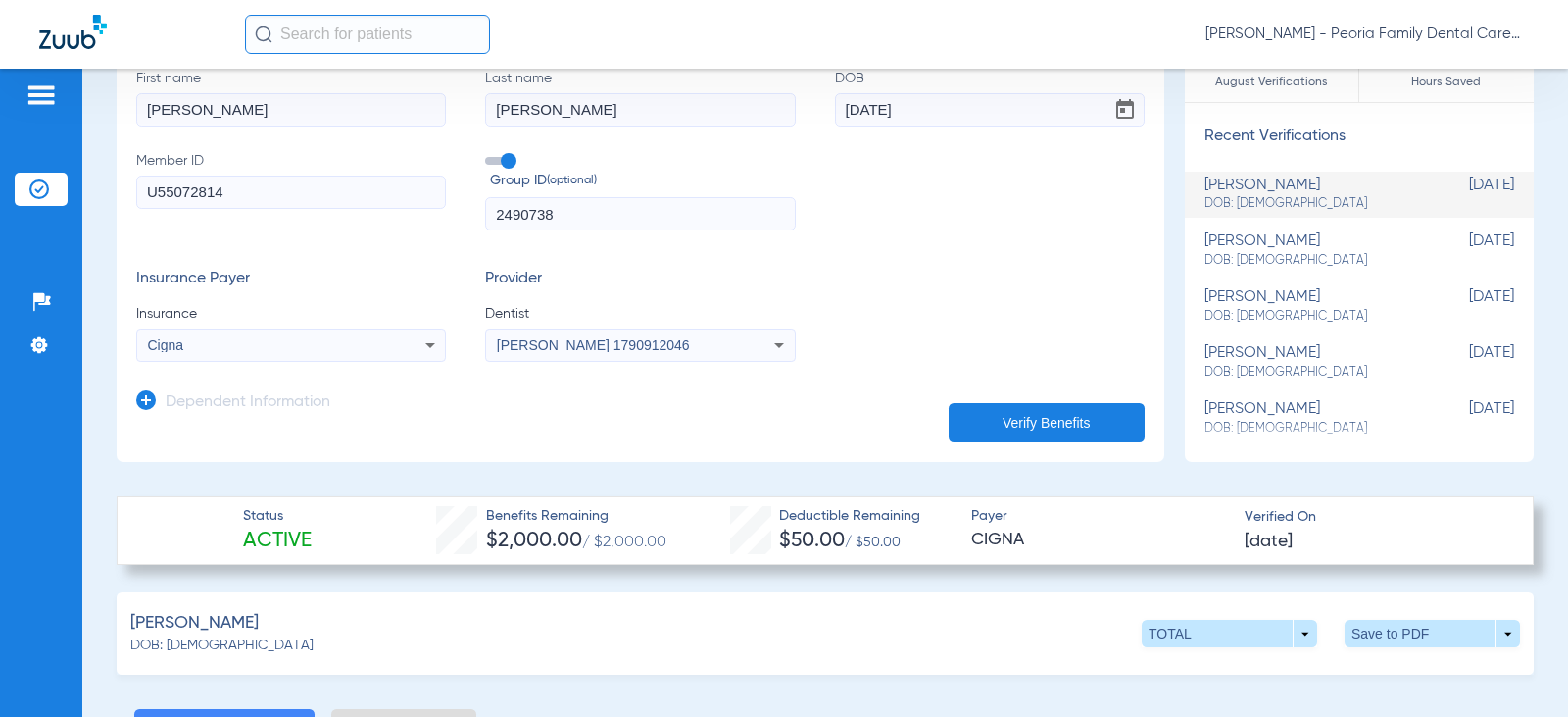
click at [1006, 425] on button "Verify Benefits" at bounding box center [1046, 423] width 196 height 39
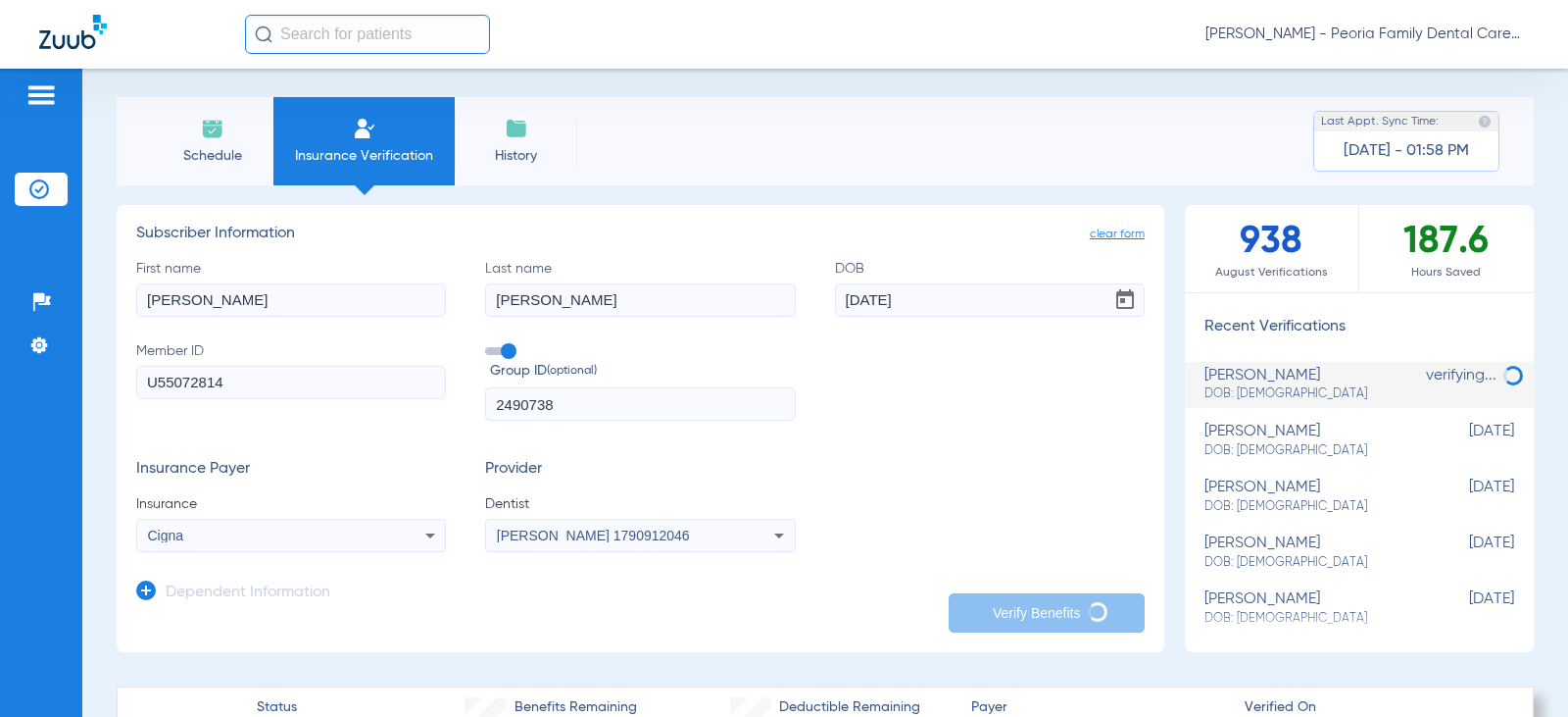
scroll to position [0, 0]
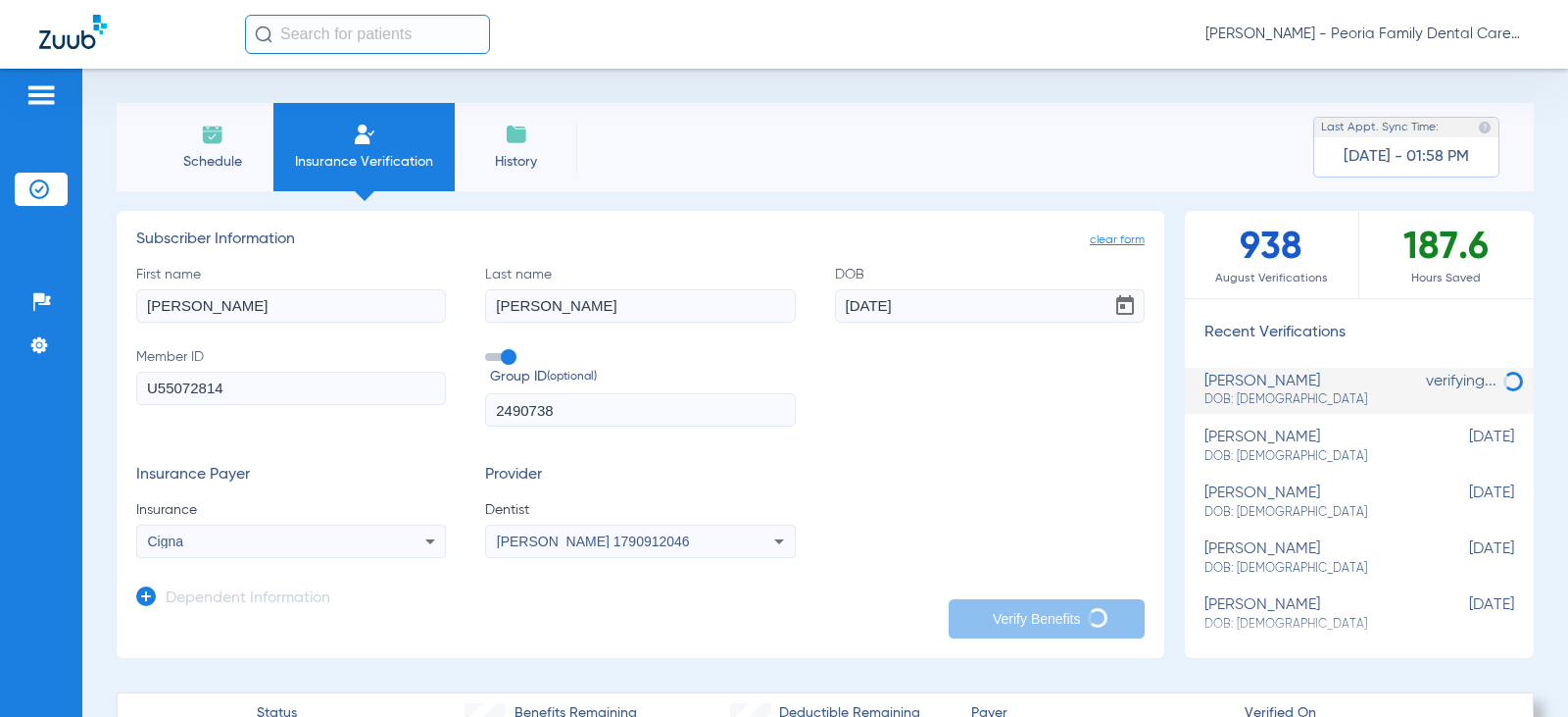
click at [237, 181] on li "Schedule" at bounding box center [212, 148] width 122 height 89
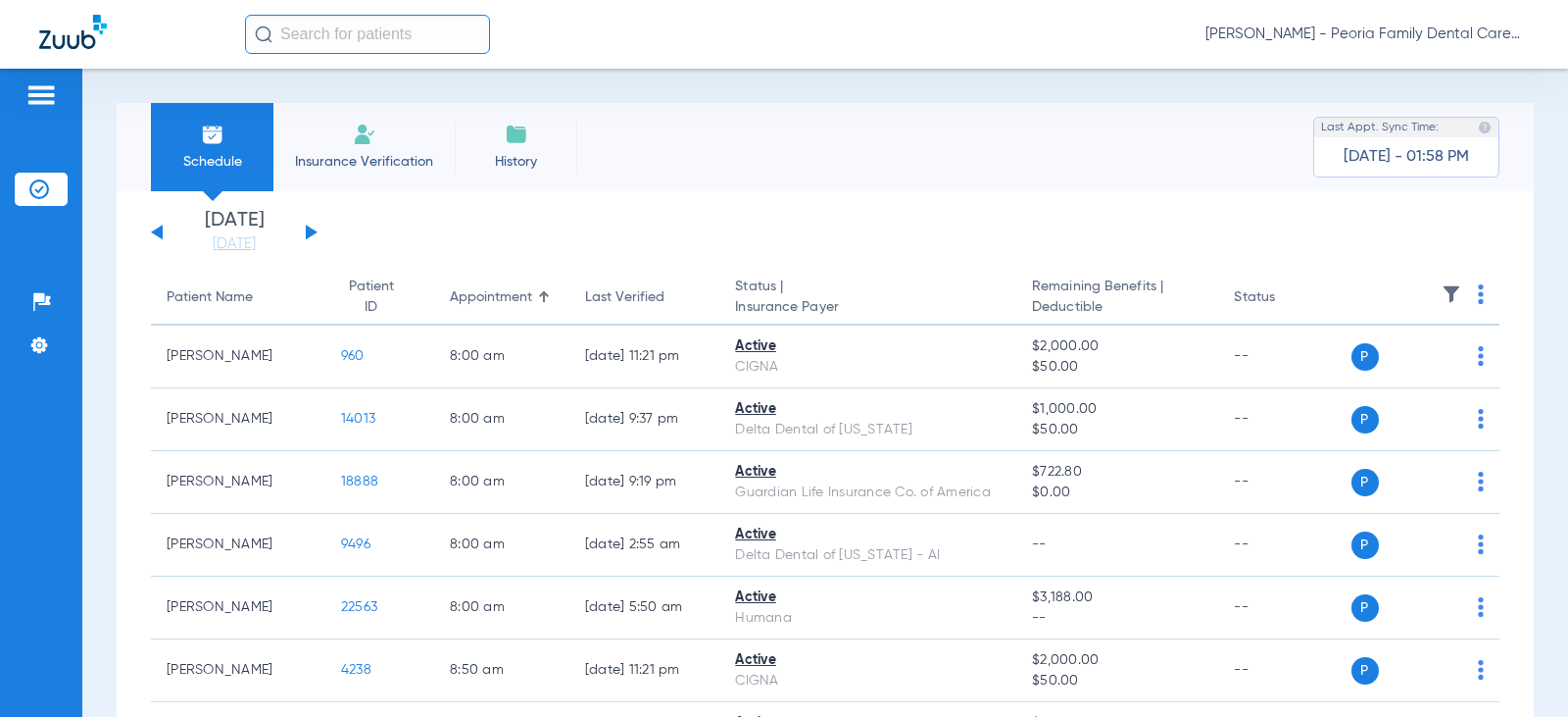
click at [309, 232] on button at bounding box center [312, 231] width 12 height 15
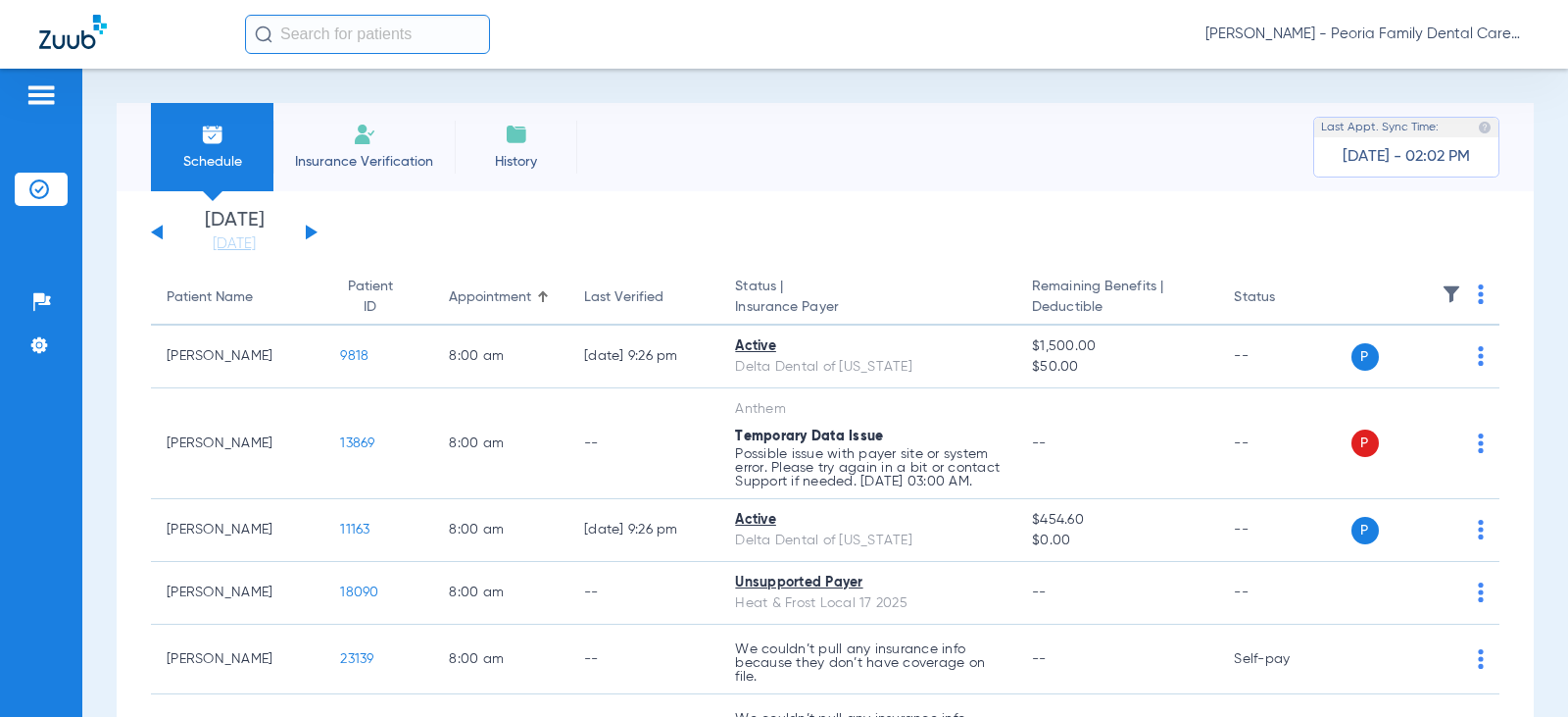
click at [347, 161] on span "Insurance Verification" at bounding box center [364, 162] width 152 height 20
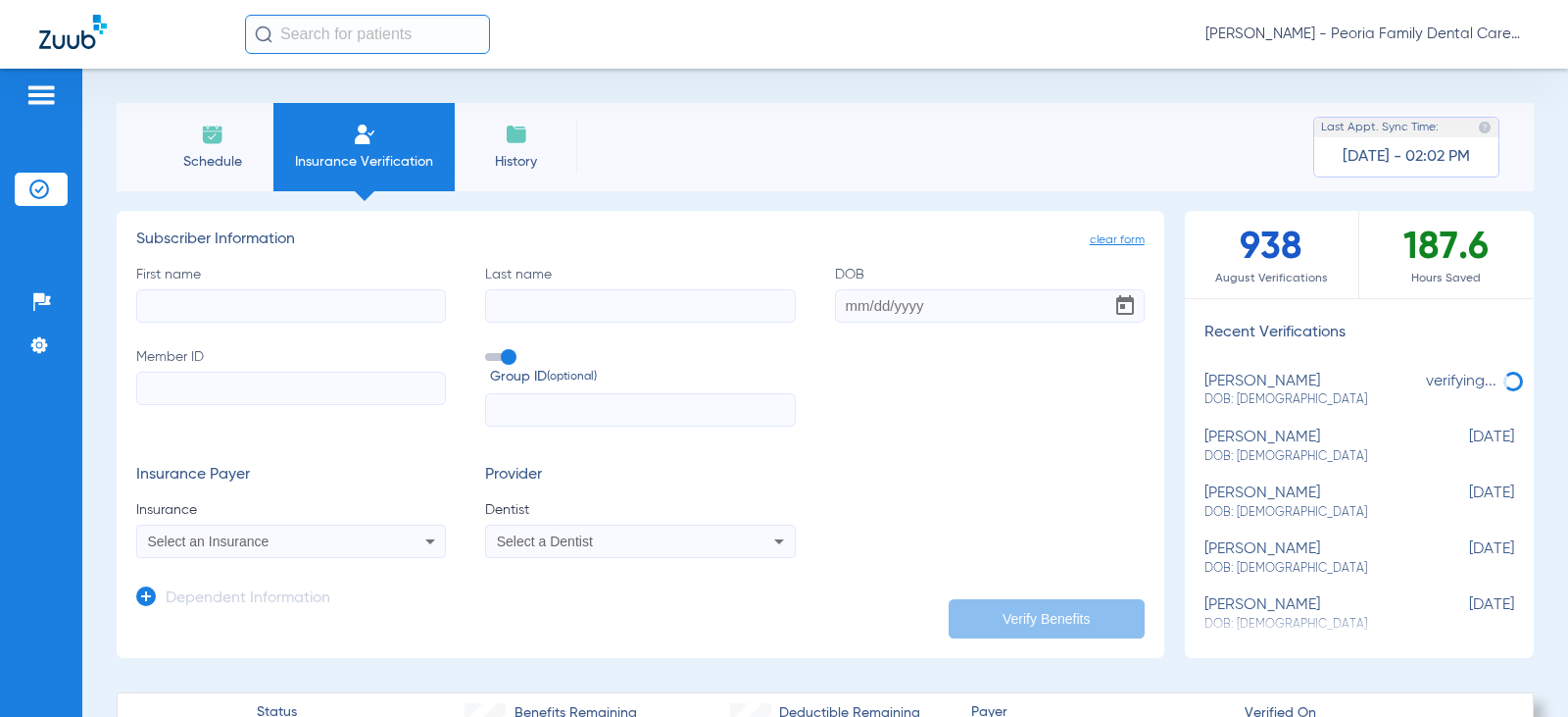
click at [233, 148] on li "Schedule" at bounding box center [212, 148] width 122 height 89
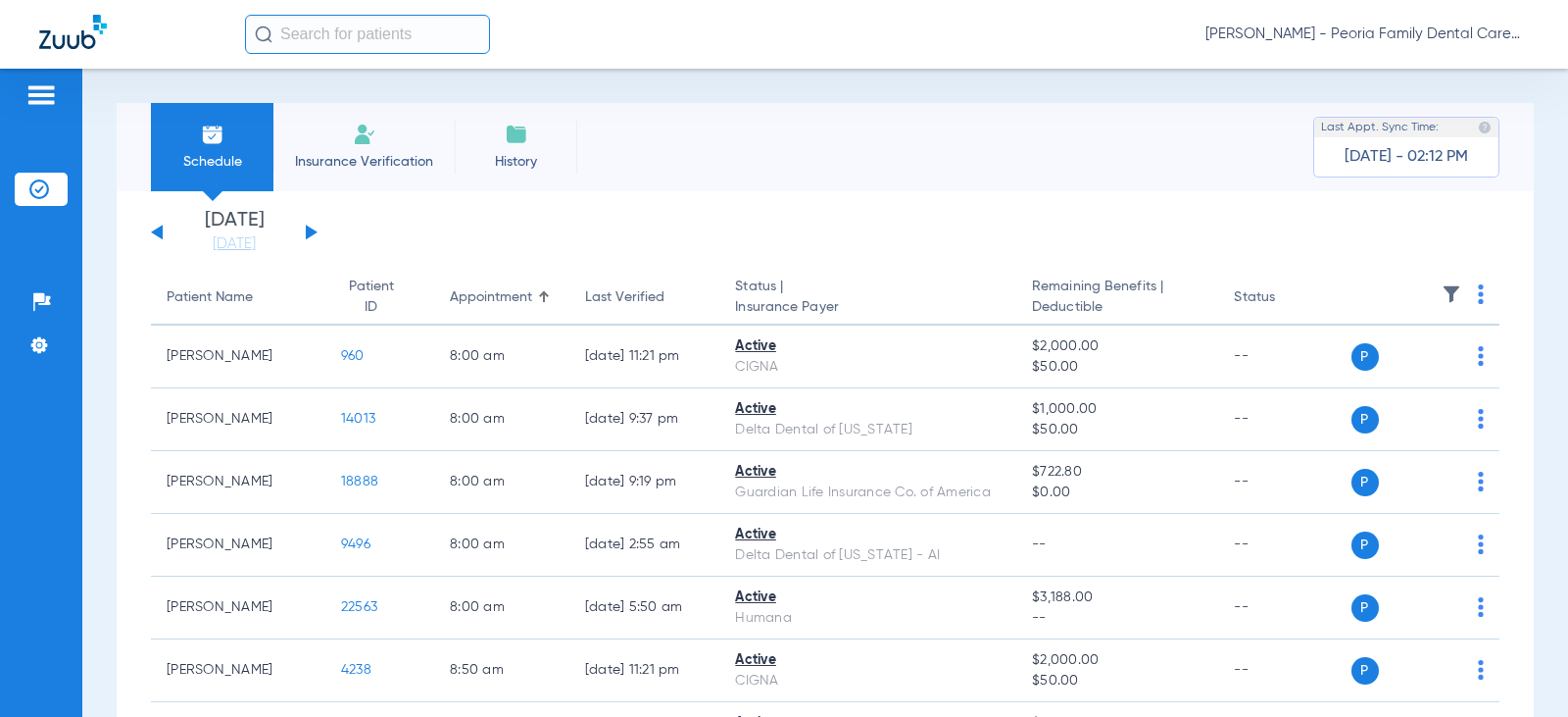
click at [315, 229] on div "Sunday 06-22-2025 Monday 06-23-2025 Tuesday 06-24-2025 Wednesday 06-25-2025 Thu…" at bounding box center [233, 232] width 166 height 43
click at [310, 228] on button at bounding box center [312, 231] width 12 height 15
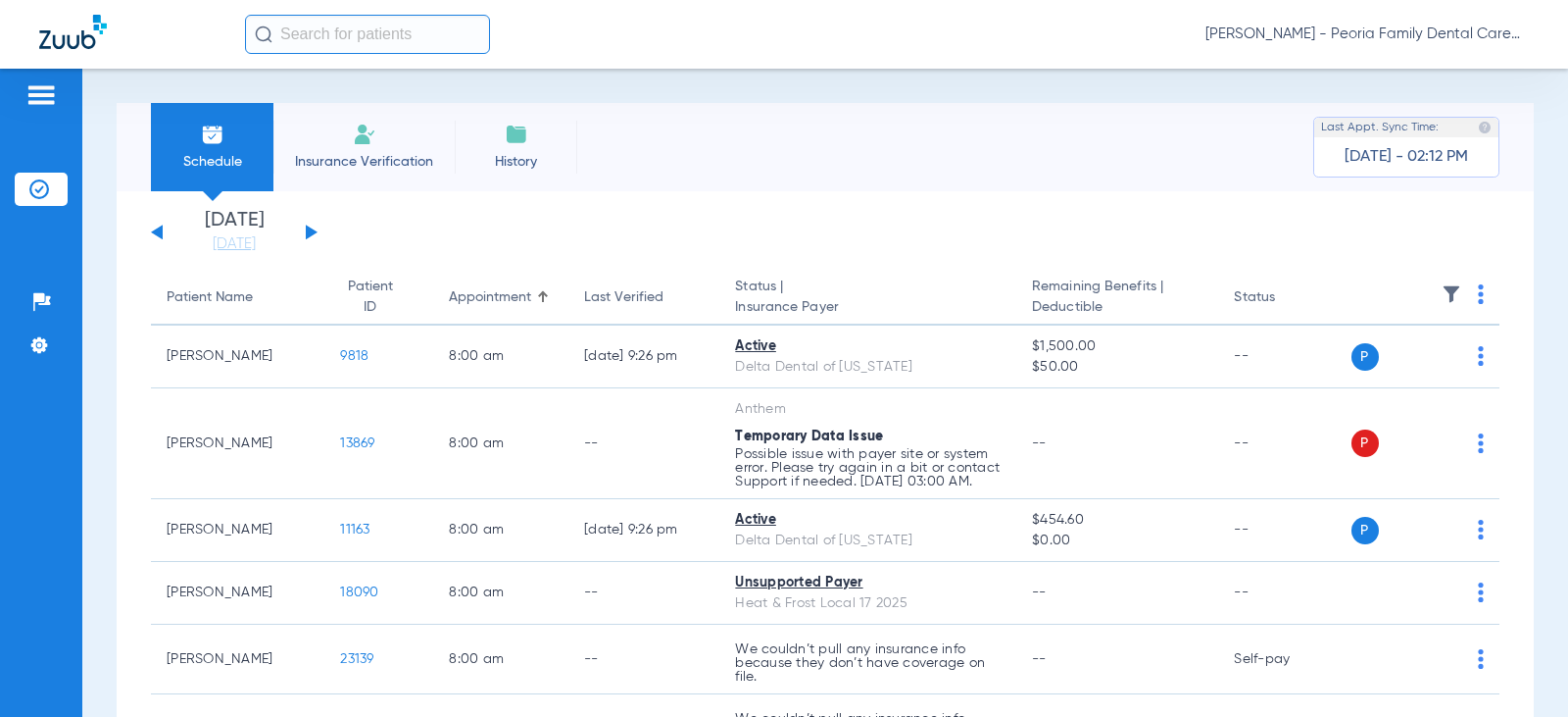
click at [424, 158] on span "Insurance Verification" at bounding box center [364, 162] width 152 height 20
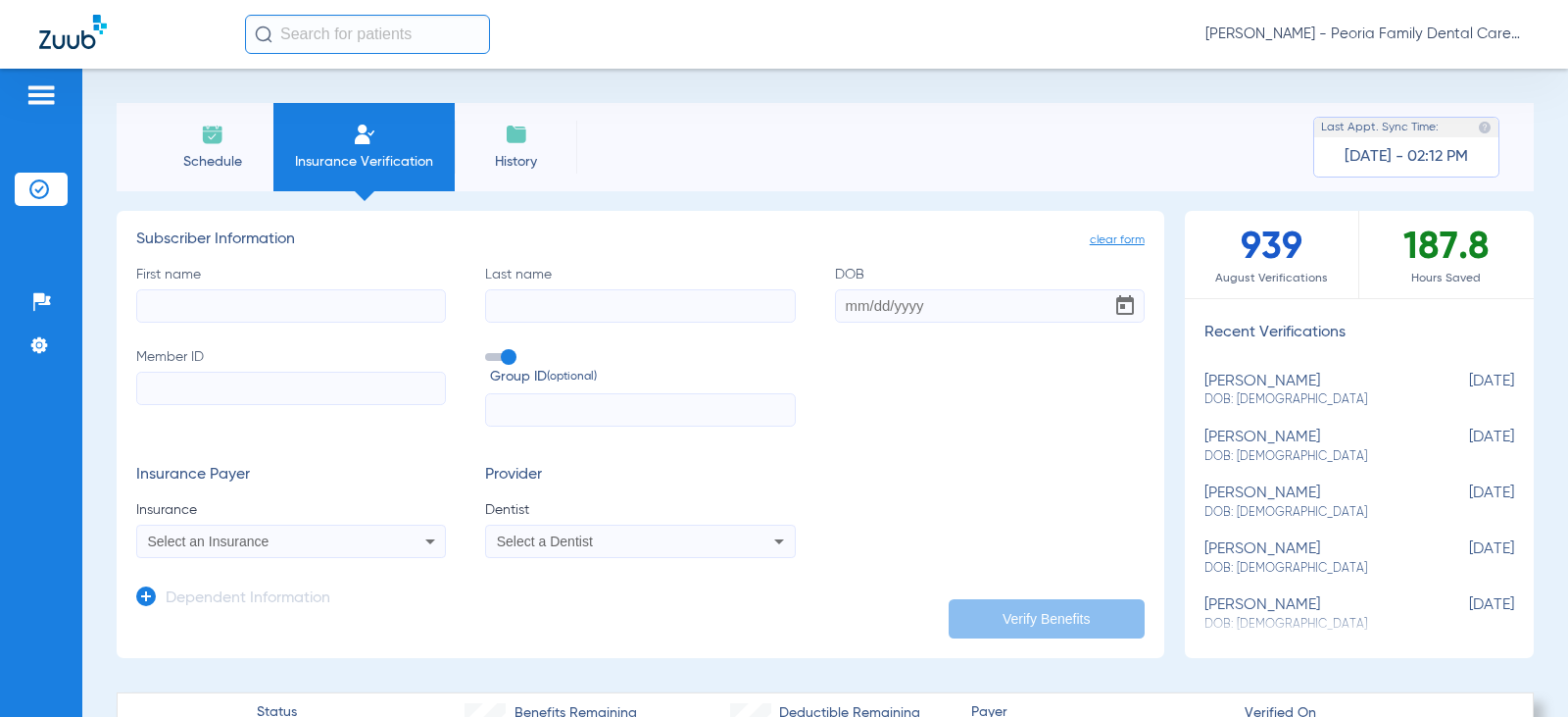
click at [187, 148] on li "Schedule" at bounding box center [212, 148] width 122 height 89
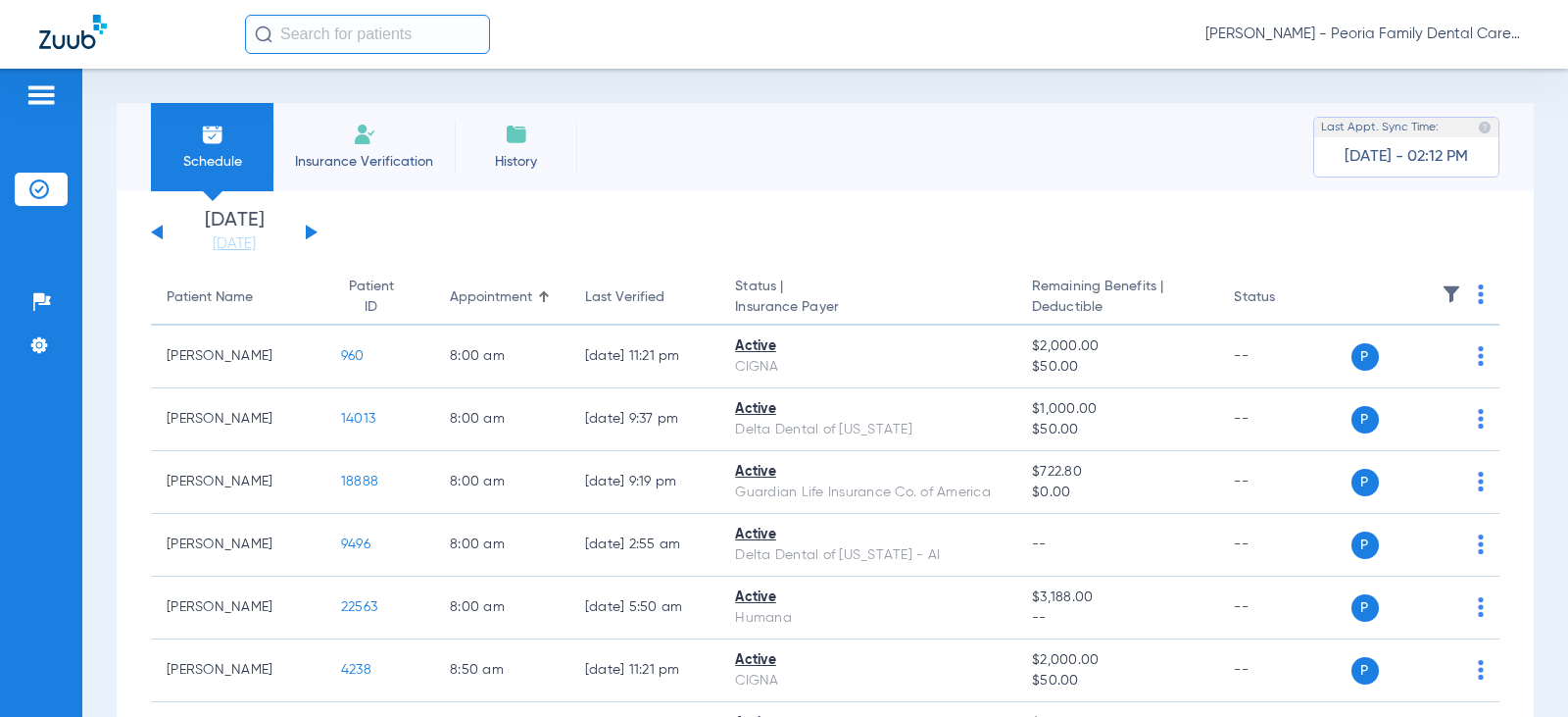
click at [302, 128] on li "Insurance Verification" at bounding box center [364, 148] width 181 height 89
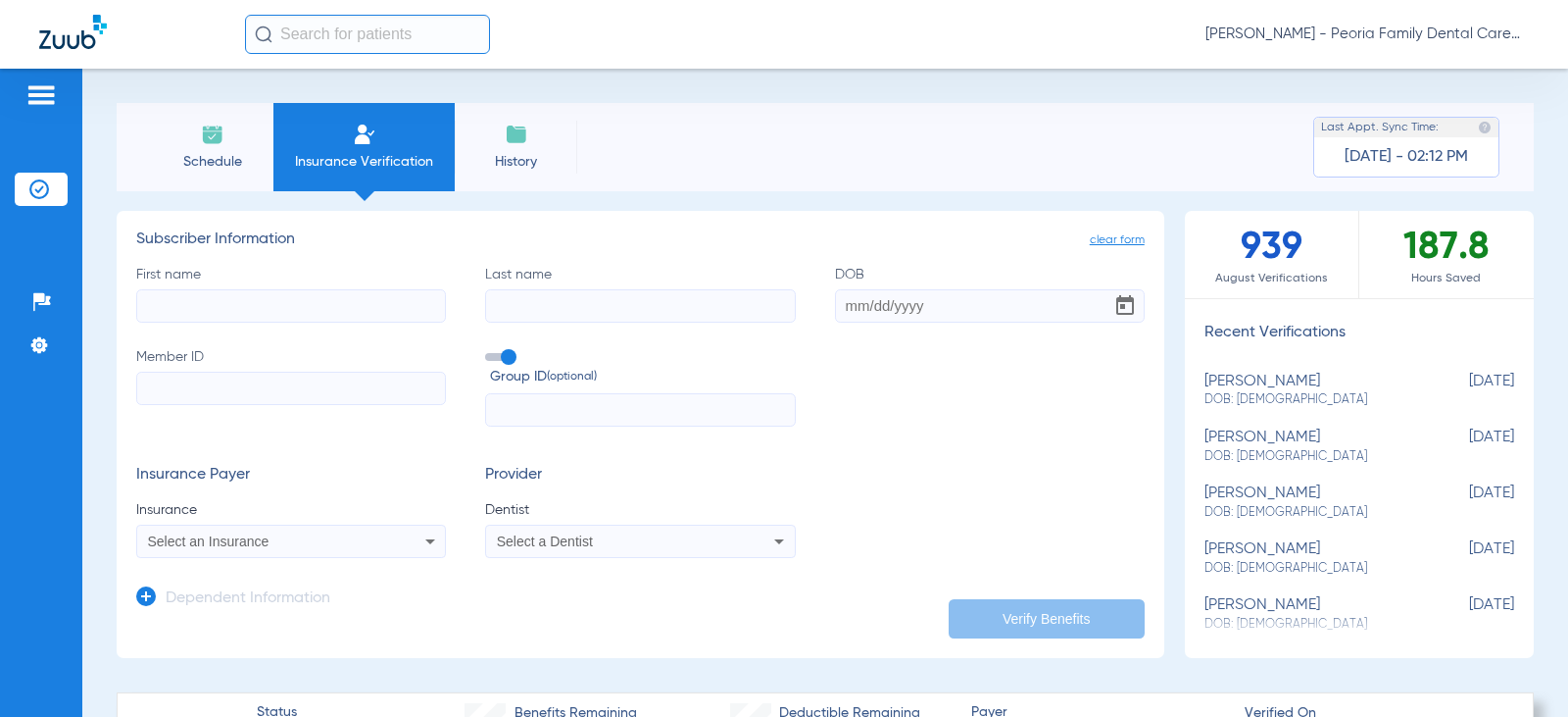
click at [1056, 413] on div "First name Last name DOB Member ID Group ID (optional)" at bounding box center [640, 346] width 1008 height 163
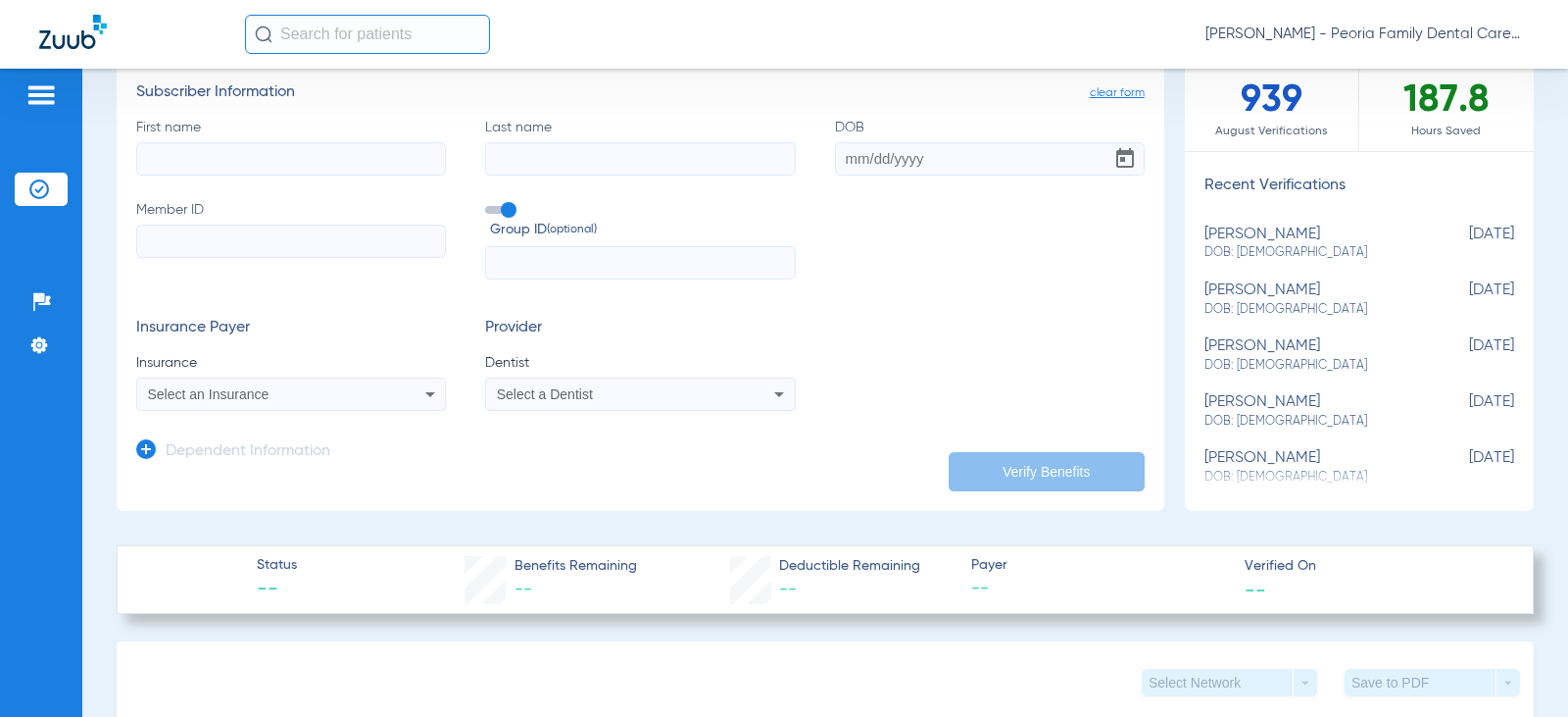
scroll to position [98, 0]
